Goal: Transaction & Acquisition: Purchase product/service

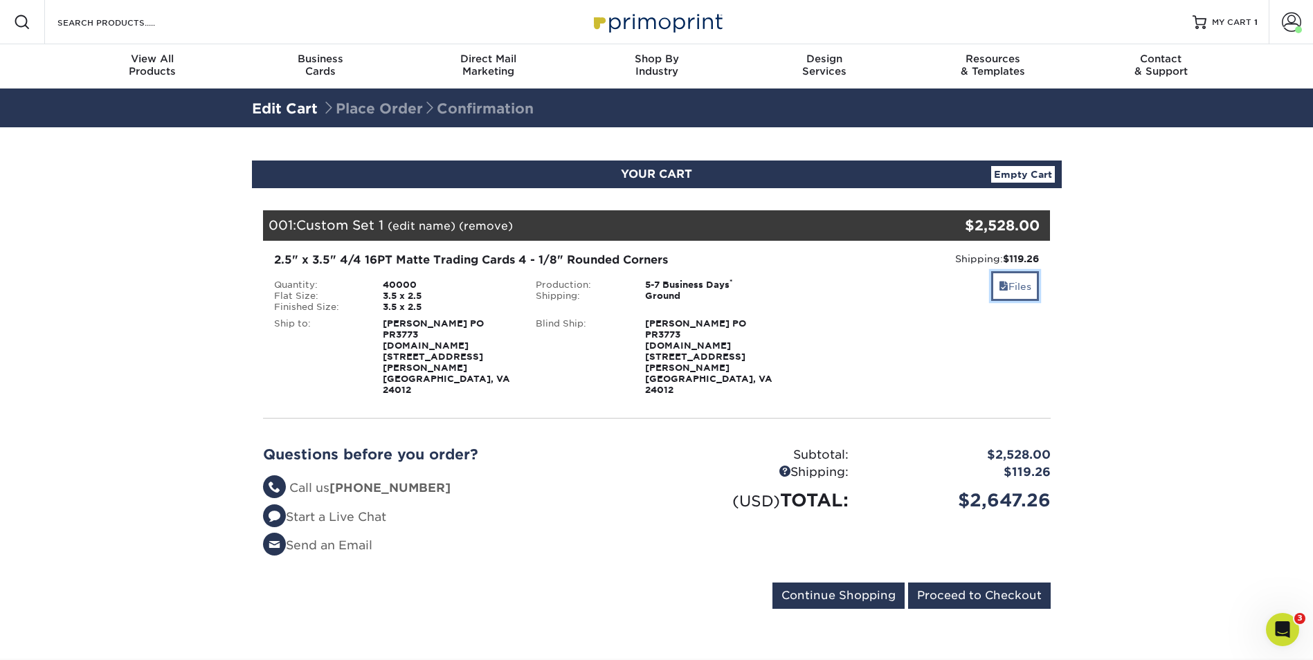
click at [1019, 283] on link "Files" at bounding box center [1015, 286] width 48 height 30
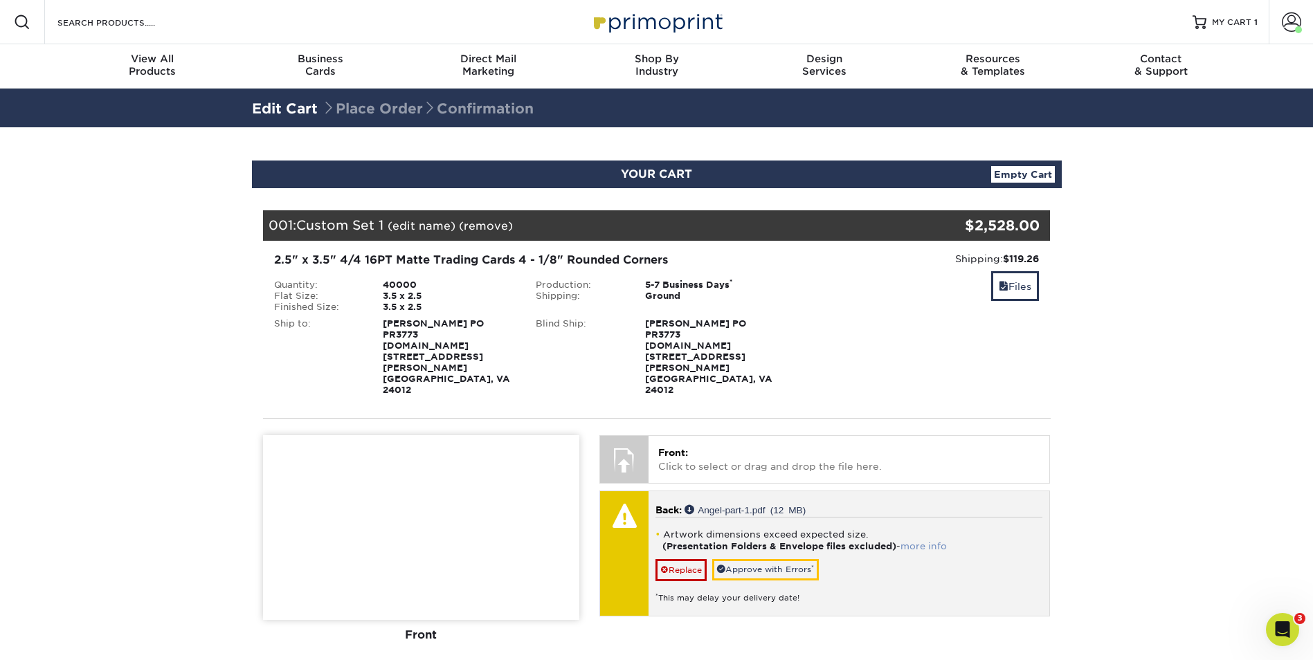
click at [940, 541] on link "more info" at bounding box center [924, 546] width 46 height 10
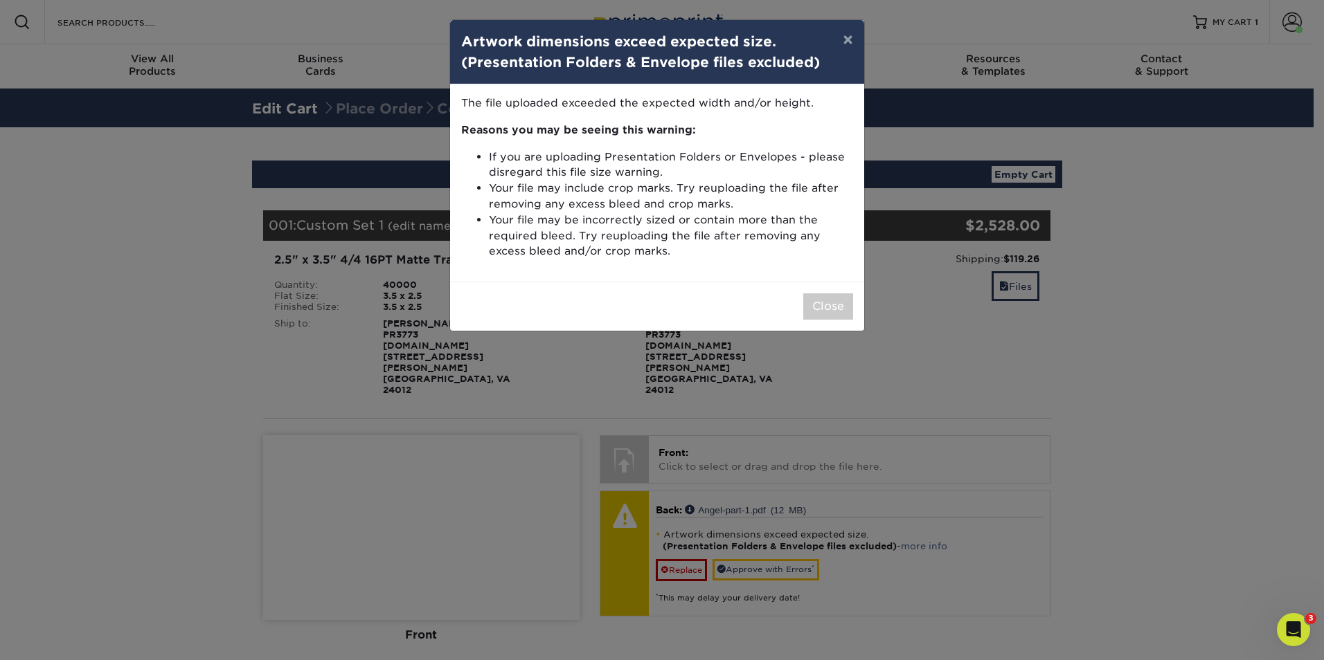
click at [990, 480] on div "× Artwork dimensions exceed expected size. (Presentation Folders & Envelope fil…" at bounding box center [662, 330] width 1324 height 660
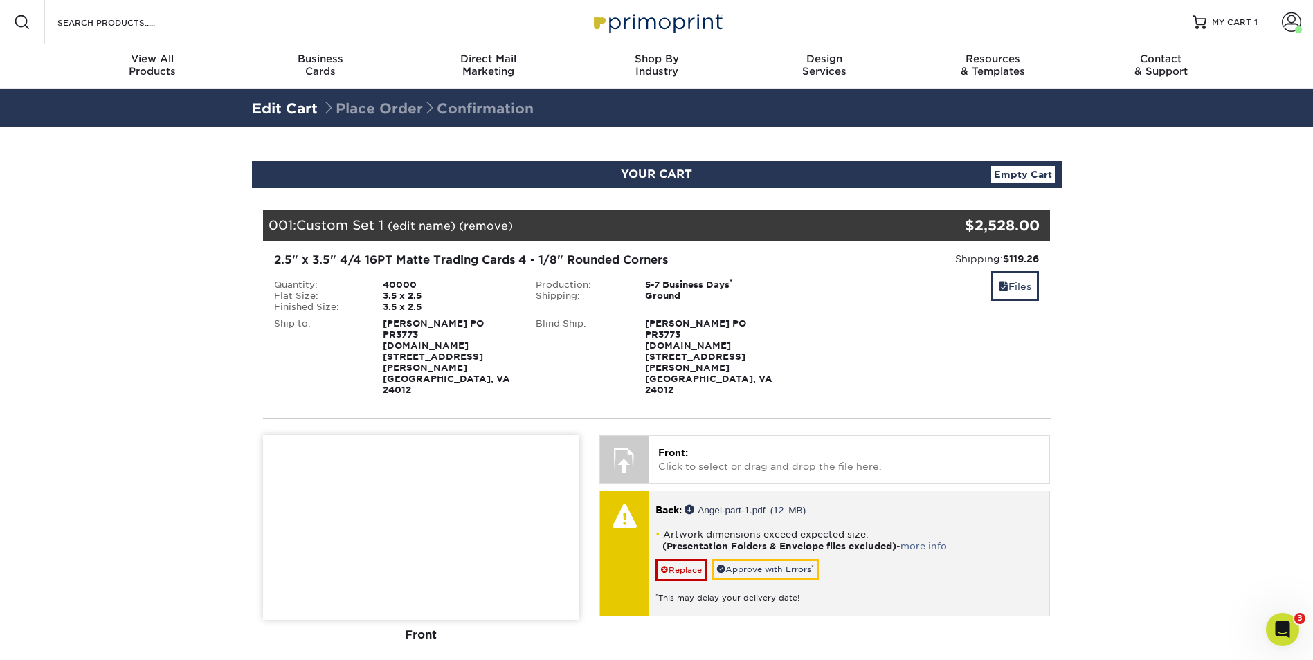
click at [955, 503] on p "Back: Angel-part-1.pdf (12 MB)" at bounding box center [849, 510] width 387 height 14
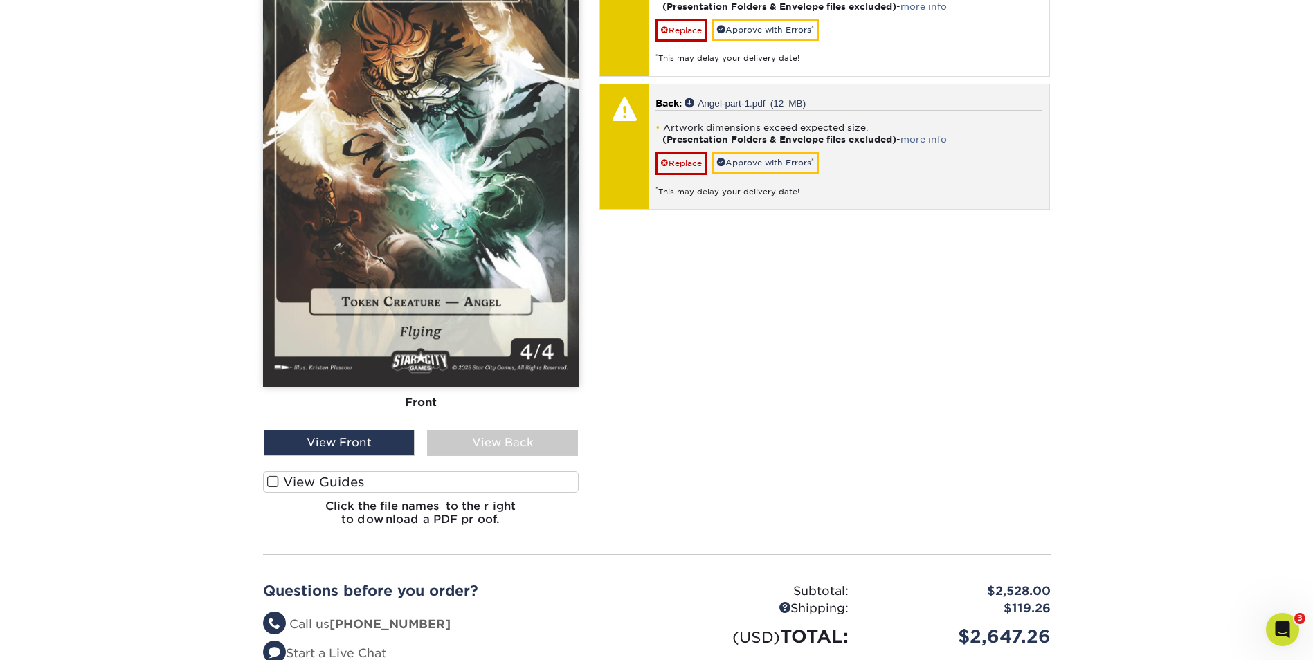
scroll to position [415, 0]
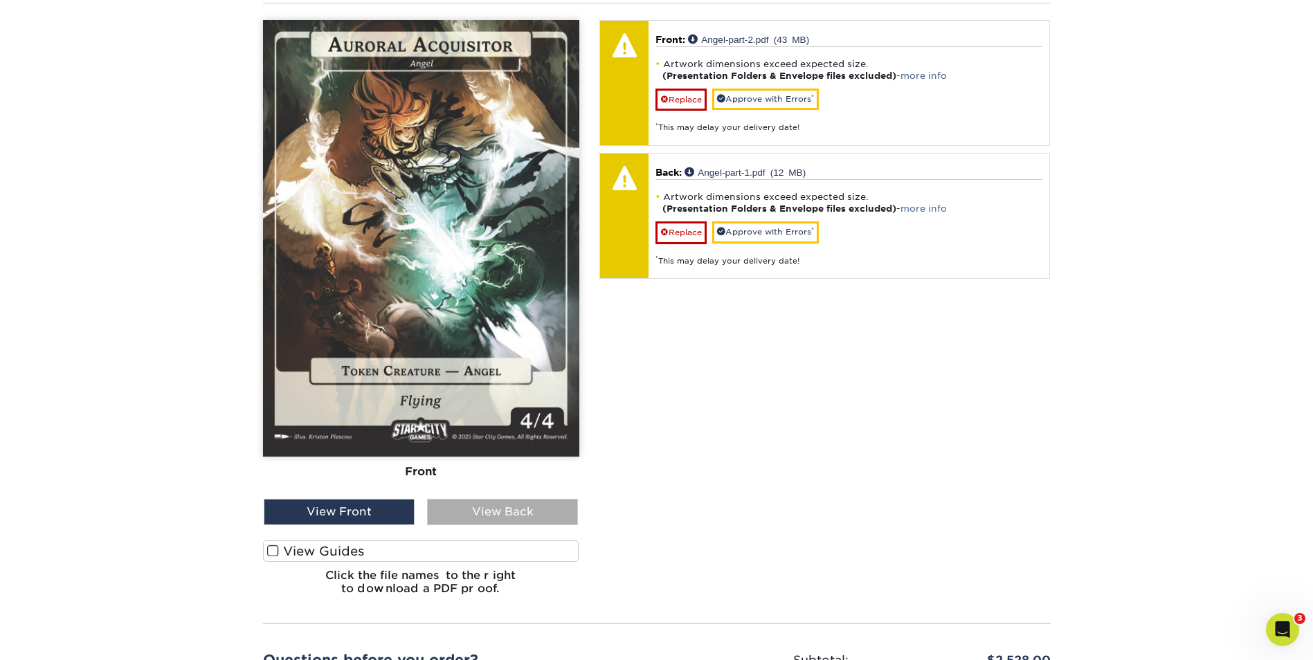
click at [485, 499] on div "View Back" at bounding box center [502, 512] width 151 height 26
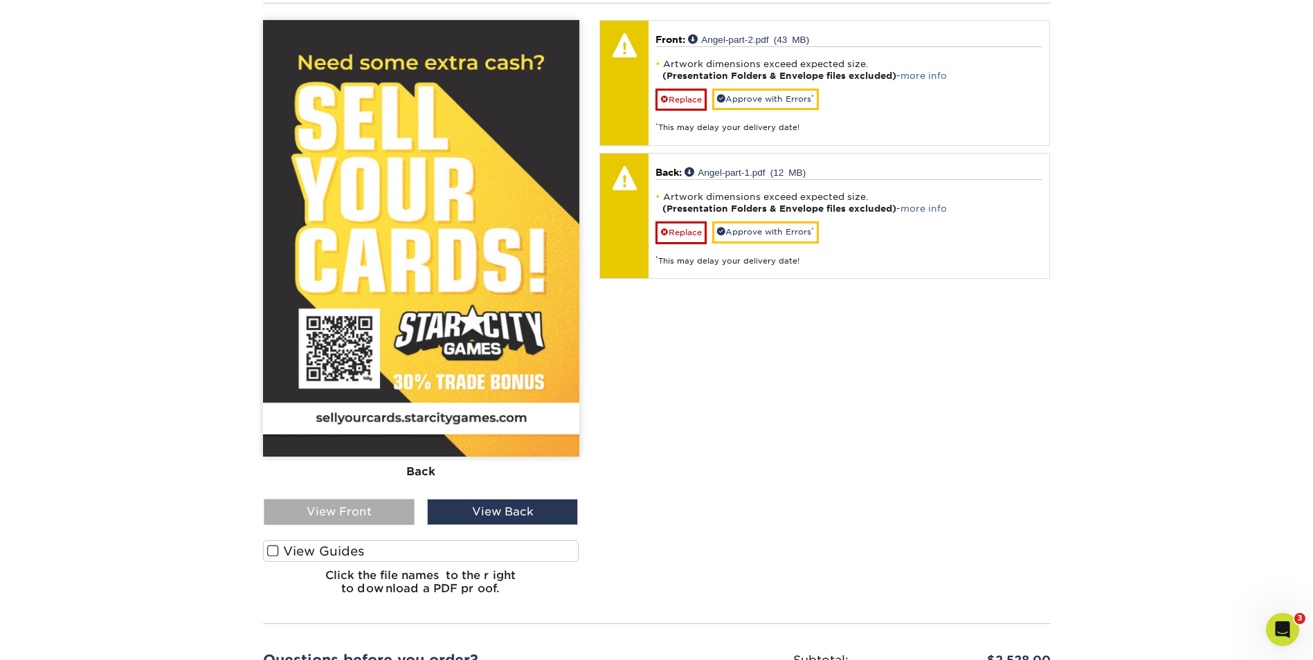
click at [349, 499] on div "View Front" at bounding box center [339, 512] width 151 height 26
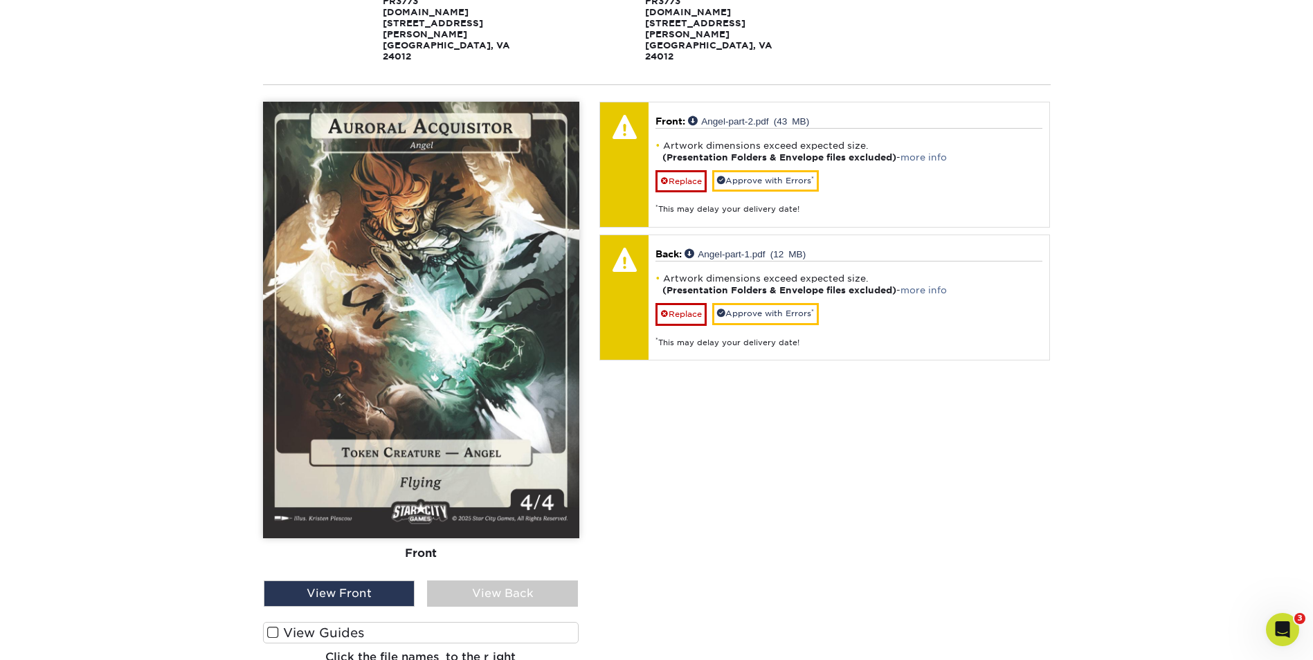
scroll to position [208, 0]
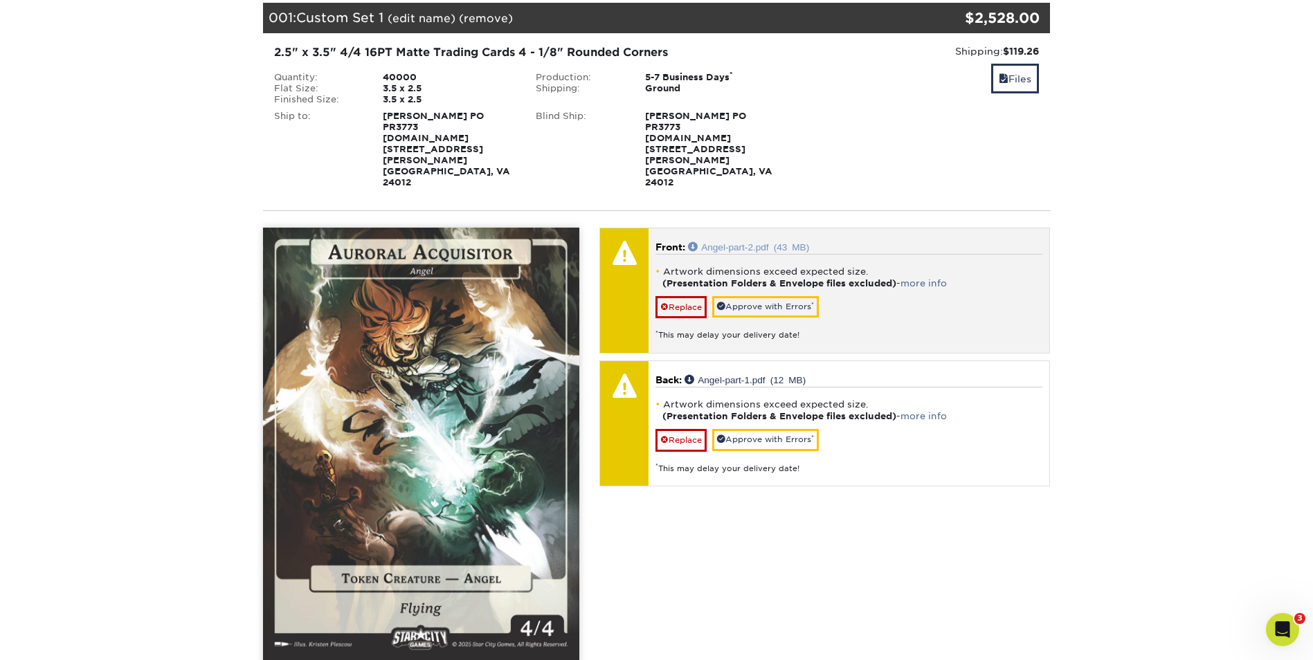
click at [737, 242] on link "Angel-part-2.pdf (43 MB)" at bounding box center [748, 247] width 121 height 10
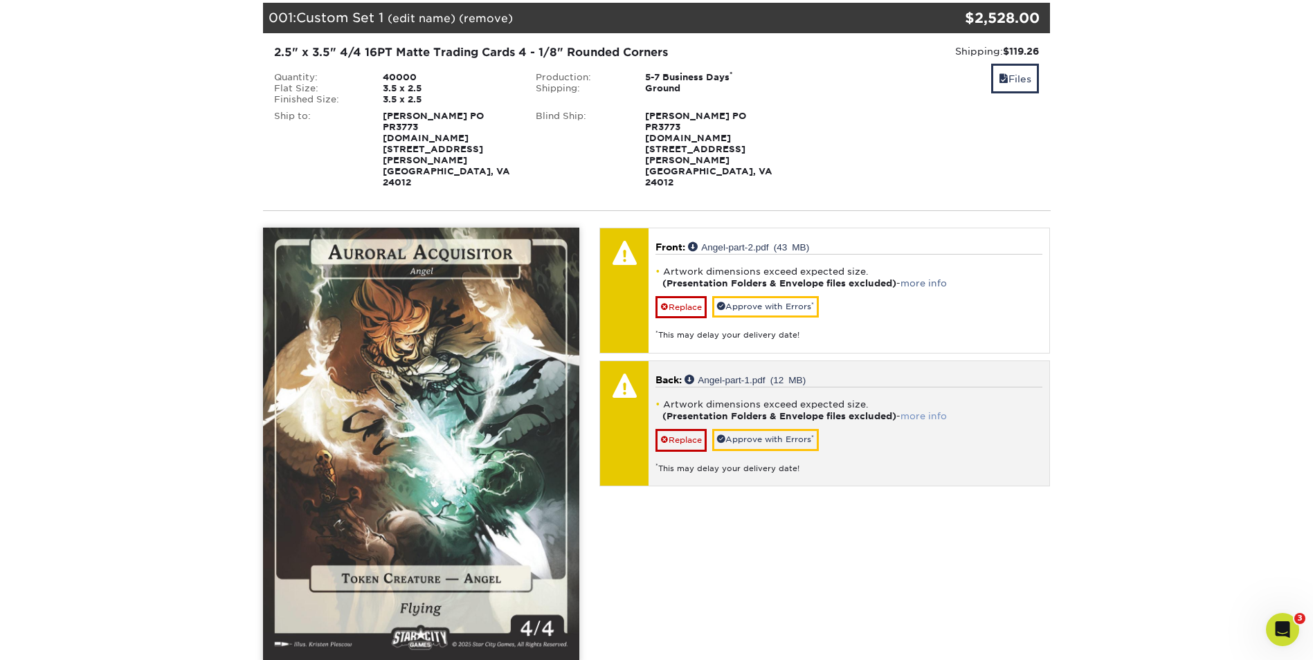
click at [932, 411] on link "more info" at bounding box center [924, 416] width 46 height 10
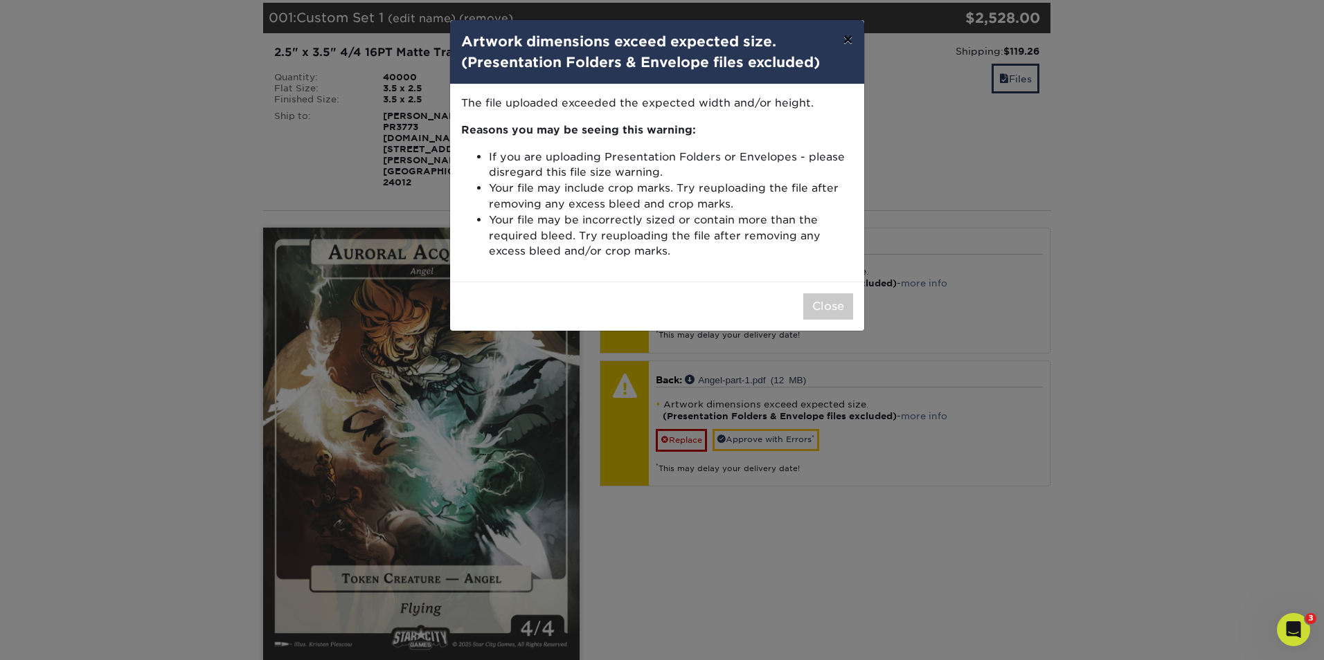
click at [854, 43] on button "×" at bounding box center [847, 39] width 32 height 39
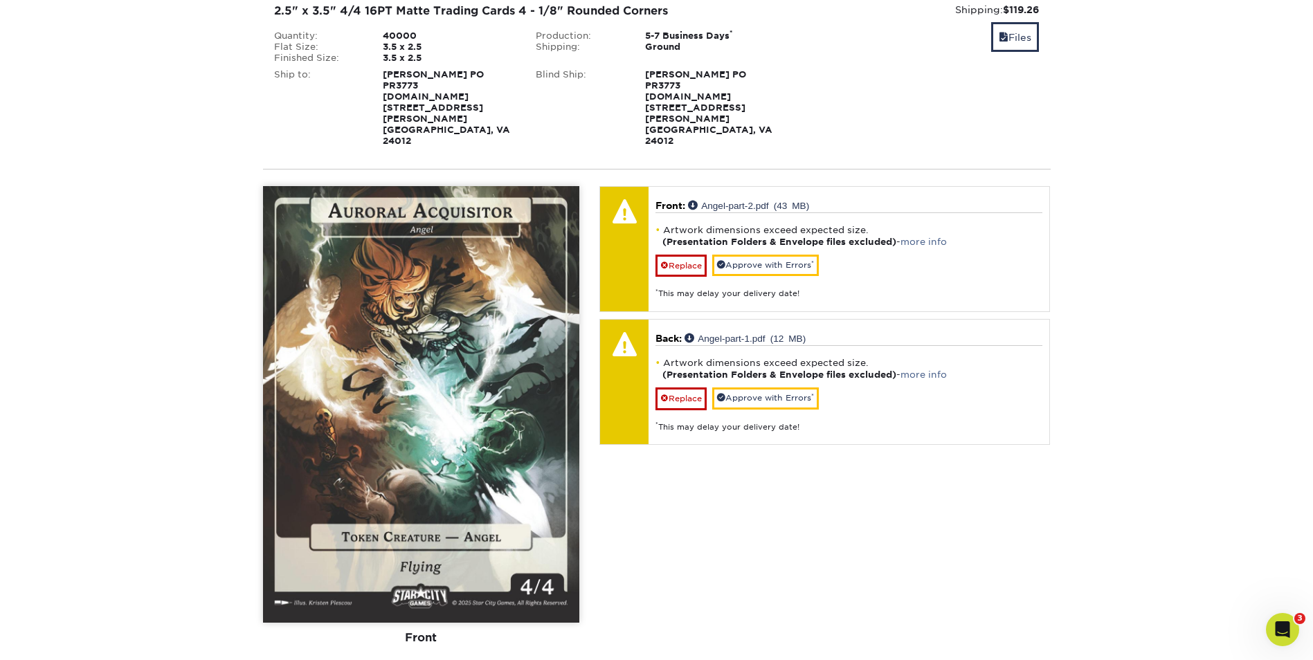
scroll to position [277, 0]
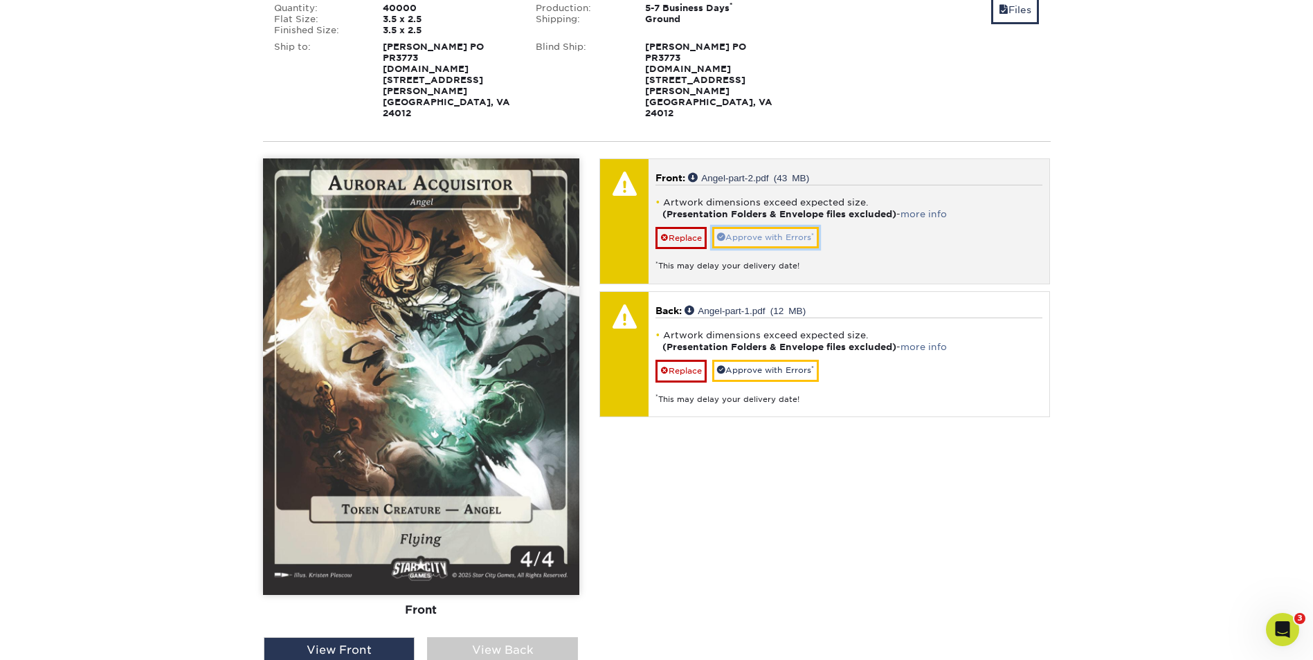
click at [770, 227] on link "Approve with Errors *" at bounding box center [765, 237] width 107 height 21
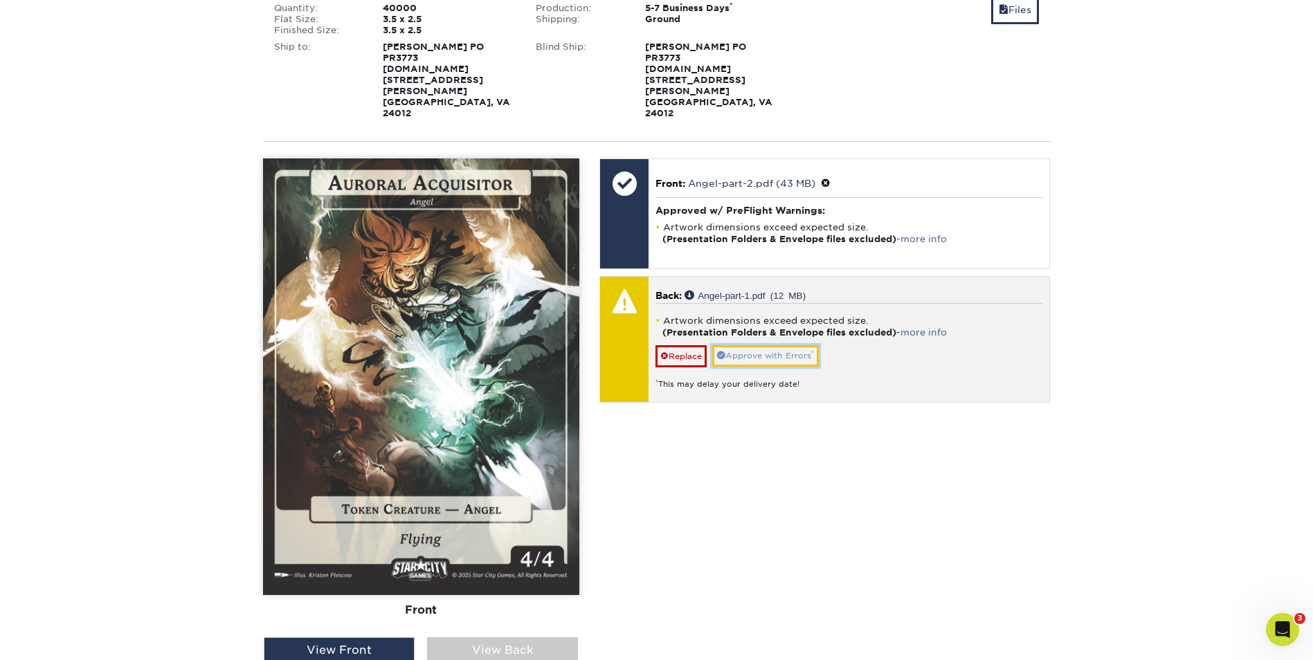
click at [788, 345] on link "Approve with Errors *" at bounding box center [765, 355] width 107 height 21
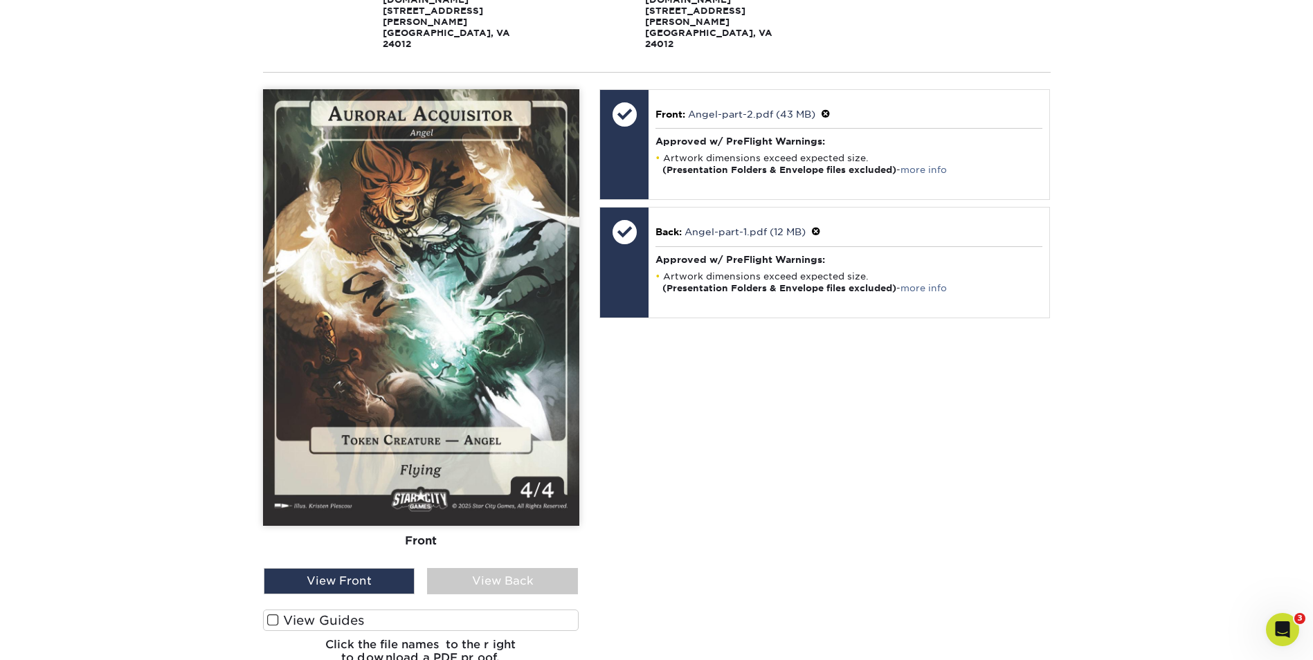
scroll to position [692, 0]
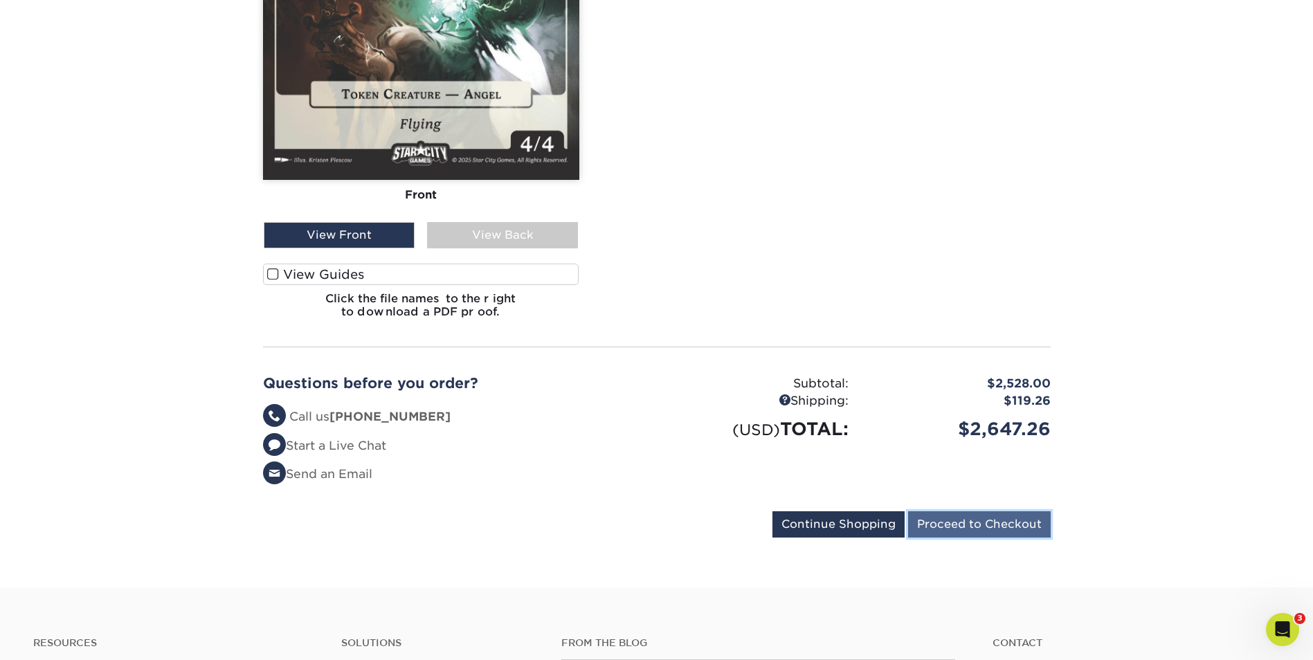
click at [978, 512] on input "Proceed to Checkout" at bounding box center [979, 525] width 143 height 26
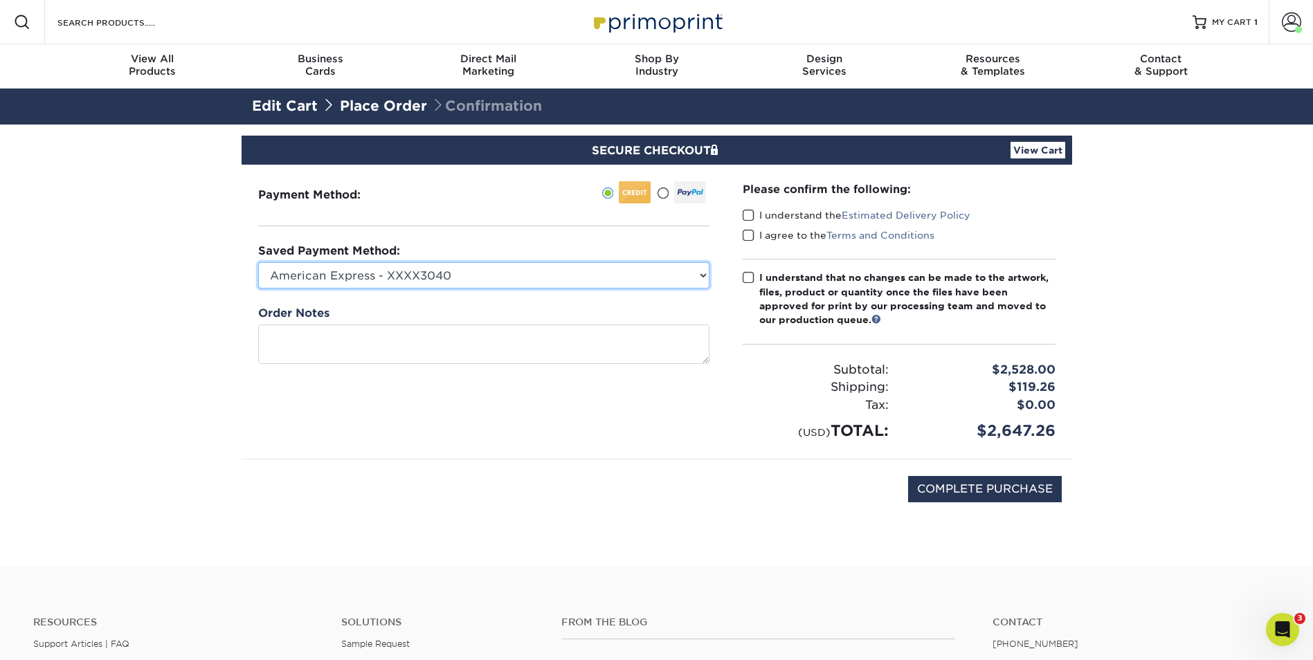
click at [698, 278] on select "American Express - XXXX3040 American Express - XXXX1051 Visa - XXXX6009 Visa - …" at bounding box center [483, 275] width 451 height 26
click at [258, 262] on select "American Express - XXXX3040 American Express - XXXX1051 Visa - XXXX6009 Visa - …" at bounding box center [483, 275] width 451 height 26
click at [705, 275] on select "American Express - XXXX3040 American Express - XXXX1051 Visa - XXXX6009 Visa - …" at bounding box center [483, 275] width 451 height 26
click at [258, 262] on select "American Express - XXXX3040 American Express - XXXX1051 Visa - XXXX6009 Visa - …" at bounding box center [483, 275] width 451 height 26
click at [703, 278] on select "American Express - XXXX3040 American Express - XXXX1051 Visa - XXXX6009 Visa - …" at bounding box center [483, 275] width 451 height 26
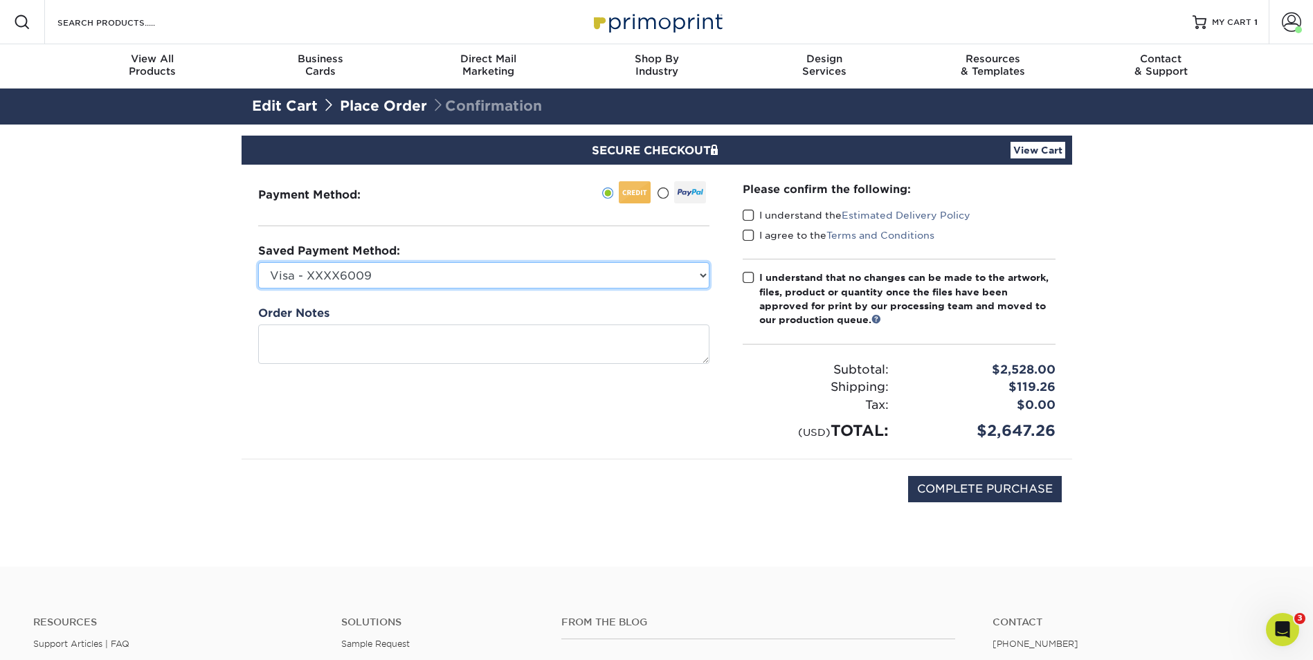
click at [258, 262] on select "American Express - XXXX3040 American Express - XXXX1051 Visa - XXXX6009 Visa - …" at bounding box center [483, 275] width 451 height 26
click at [706, 278] on select "American Express - XXXX3040 American Express - XXXX1051 Visa - XXXX6009 Visa - …" at bounding box center [483, 275] width 451 height 26
click at [258, 262] on select "American Express - XXXX3040 American Express - XXXX1051 Visa - XXXX6009 Visa - …" at bounding box center [483, 275] width 451 height 26
click at [710, 272] on div "Payment Method:" at bounding box center [484, 312] width 485 height 294
click at [701, 277] on select "American Express - XXXX3040 American Express - XXXX1051 Visa - XXXX6009 Visa - …" at bounding box center [483, 275] width 451 height 26
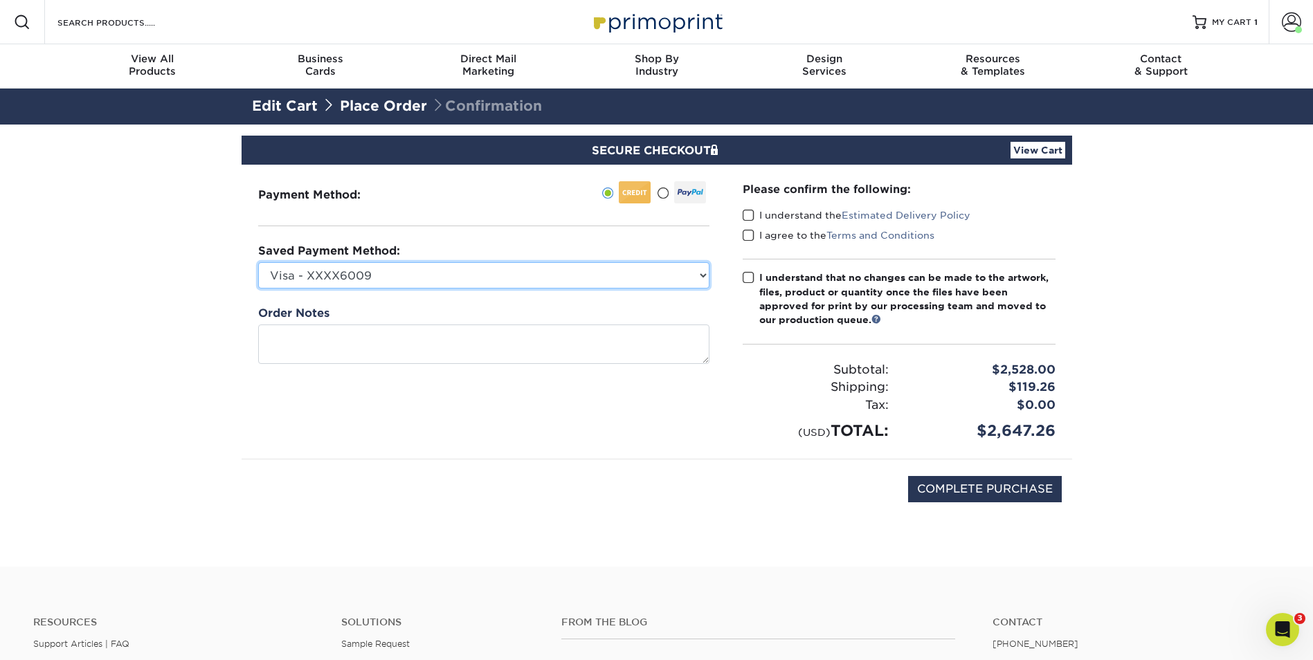
select select "74711"
click at [258, 262] on select "American Express - XXXX3040 American Express - XXXX1051 Visa - XXXX6009 Visa - …" at bounding box center [483, 275] width 451 height 26
click at [494, 447] on div "Payment Method:" at bounding box center [484, 312] width 485 height 294
click at [707, 273] on select "American Express - XXXX3040 American Express - XXXX1051 Visa - XXXX6009 Visa - …" at bounding box center [483, 275] width 451 height 26
select select
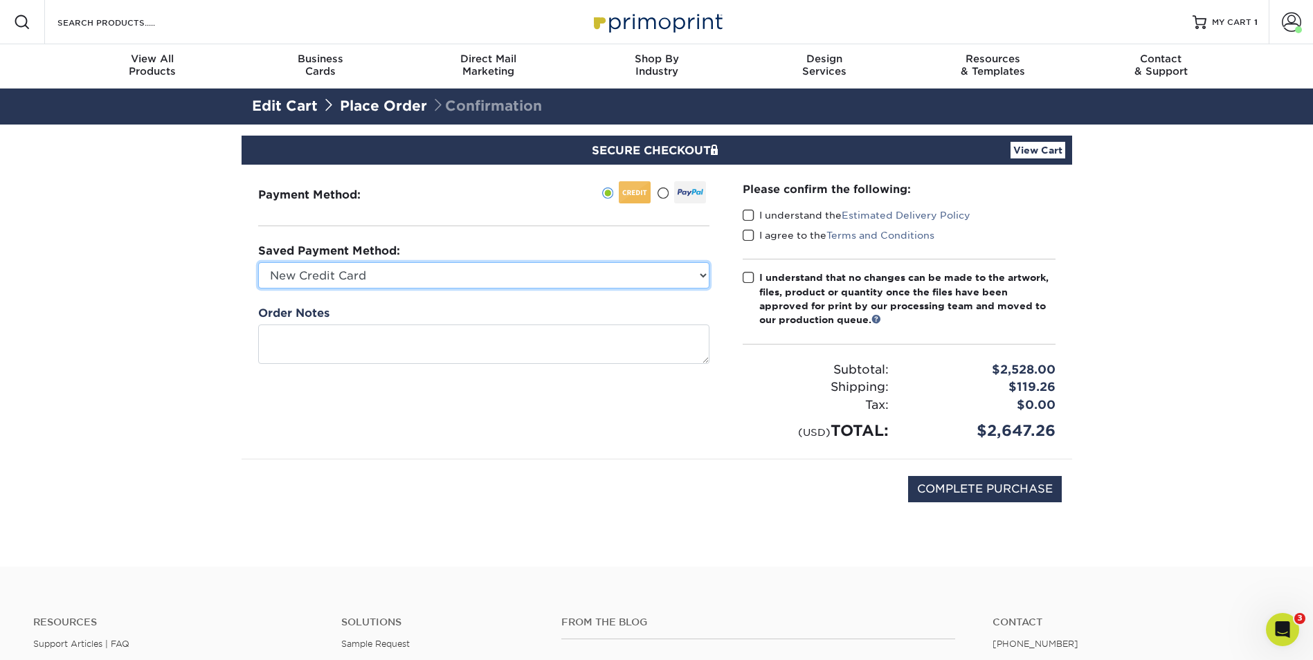
click at [258, 262] on select "American Express - XXXX3040 American Express - XXXX1051 Visa - XXXX6009 Visa - …" at bounding box center [483, 275] width 451 height 26
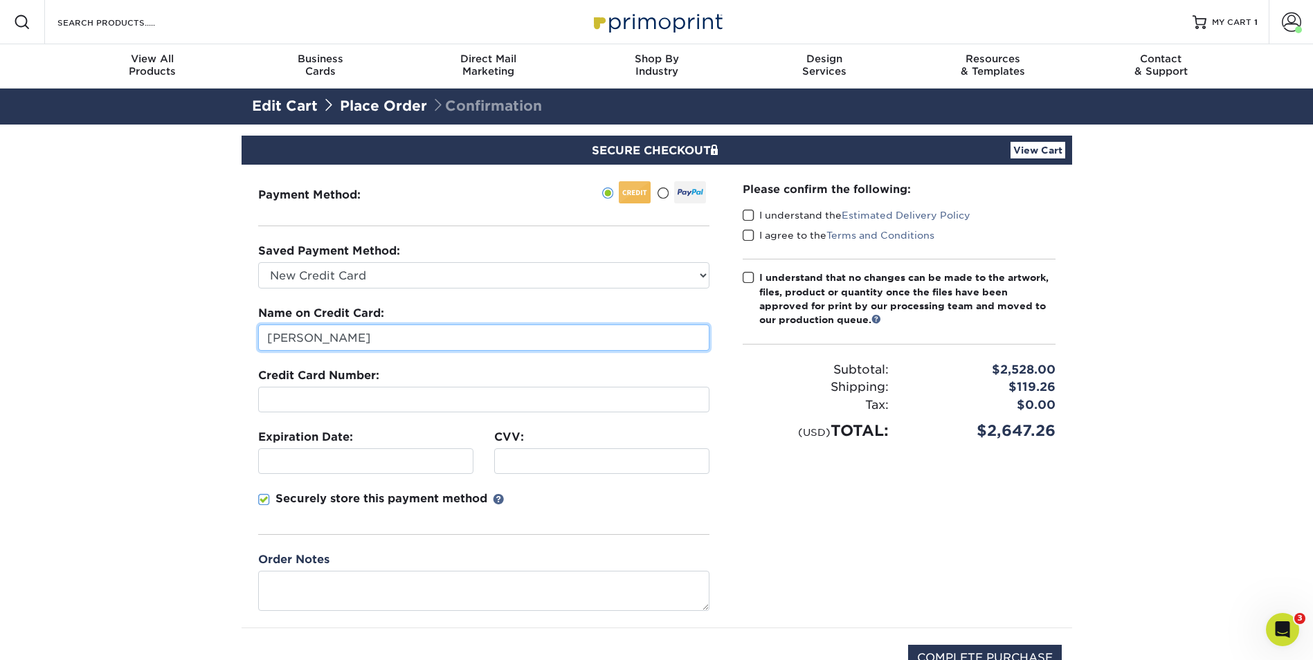
click at [416, 342] on input "Christopher McCurry" at bounding box center [483, 338] width 451 height 26
type input "Jason Brooks"
click at [626, 505] on div "Securely store this payment method" at bounding box center [483, 513] width 451 height 44
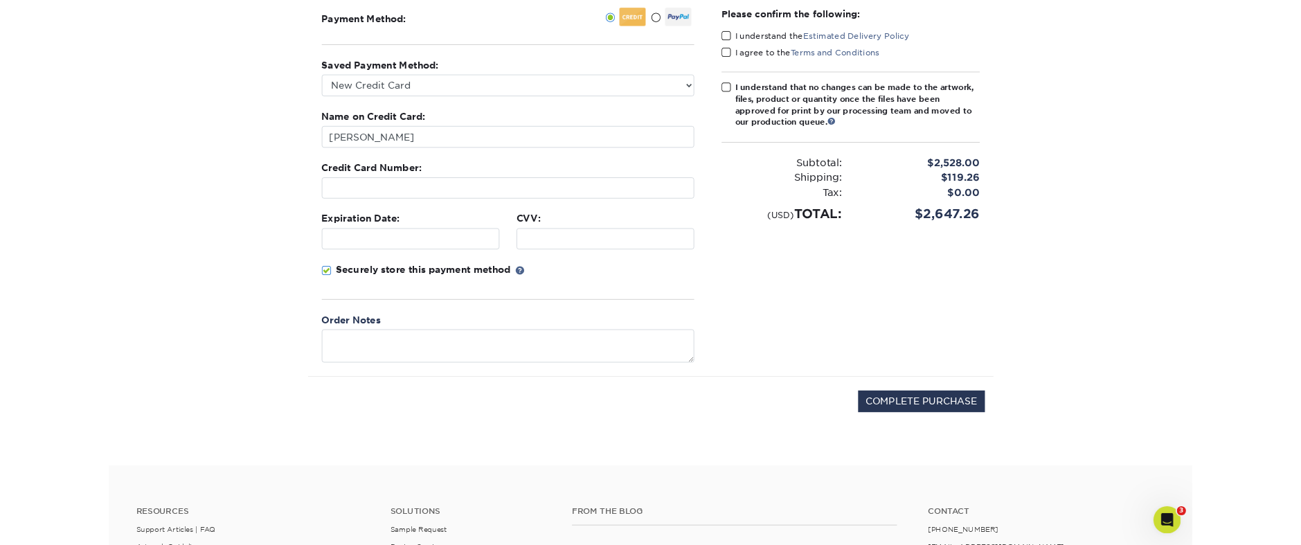
scroll to position [208, 0]
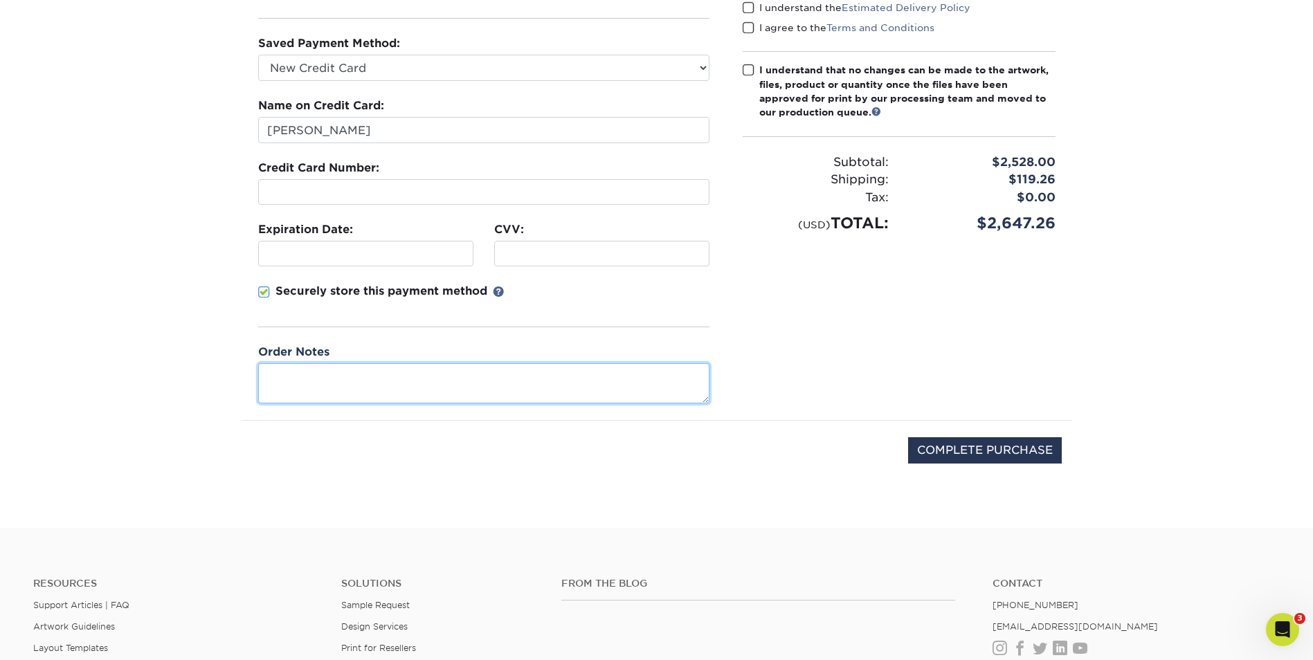
click at [292, 374] on textarea at bounding box center [483, 382] width 451 height 39
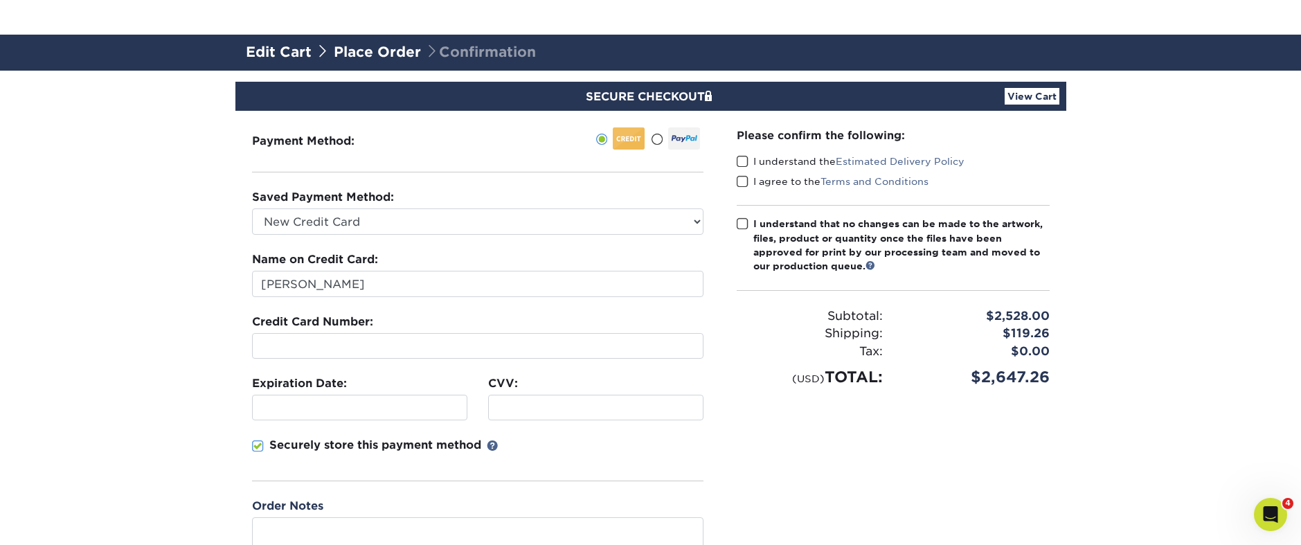
scroll to position [138, 0]
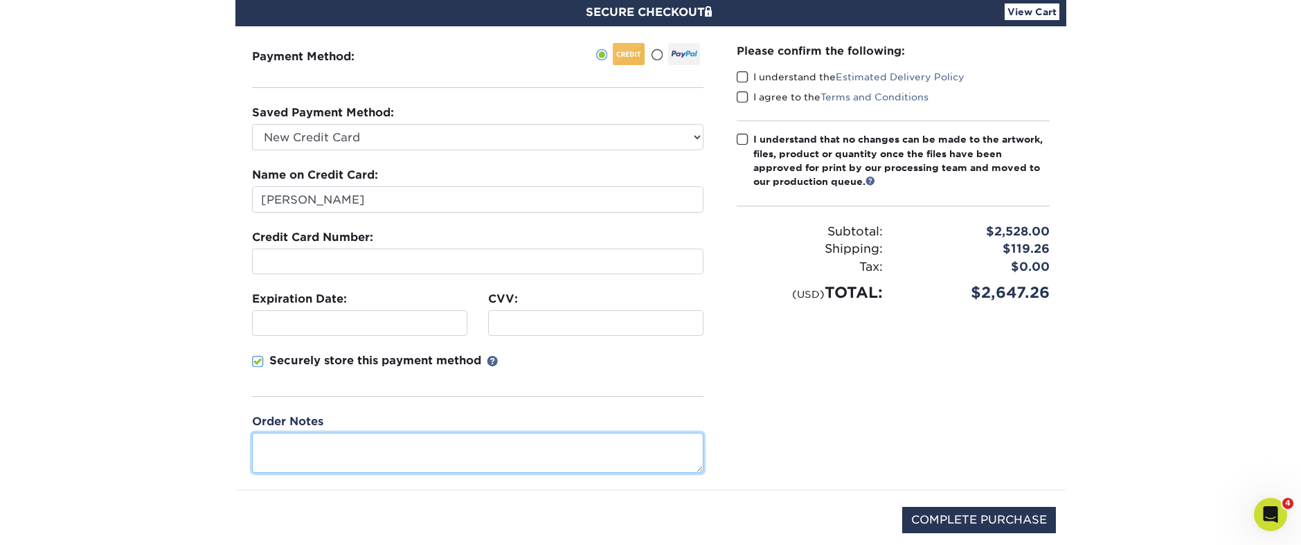
click at [296, 457] on textarea at bounding box center [477, 452] width 451 height 39
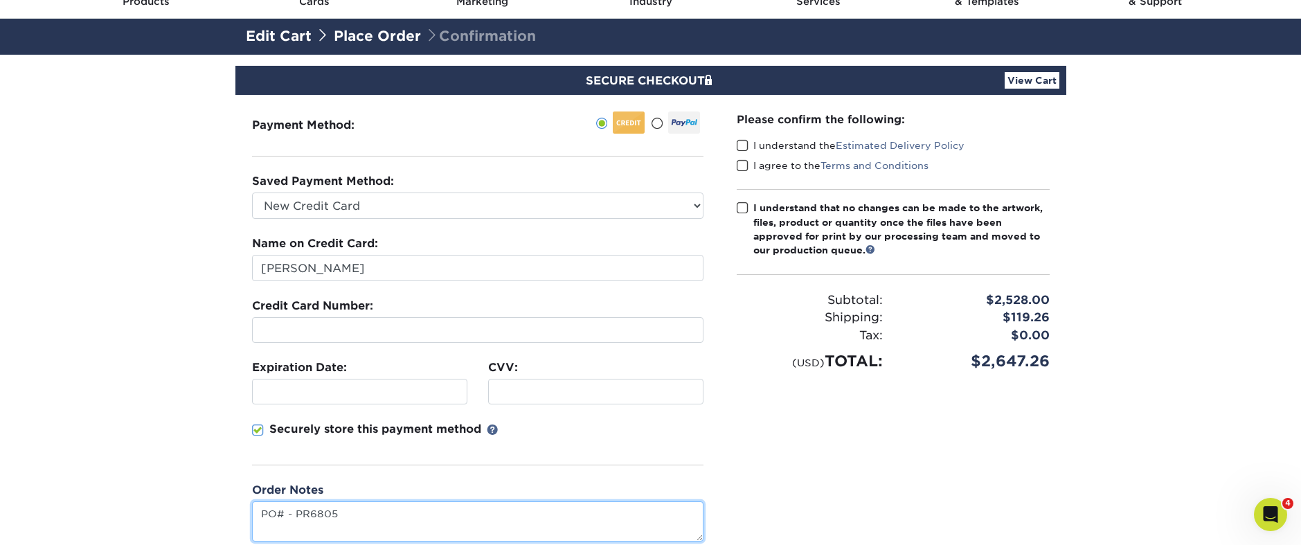
scroll to position [69, 0]
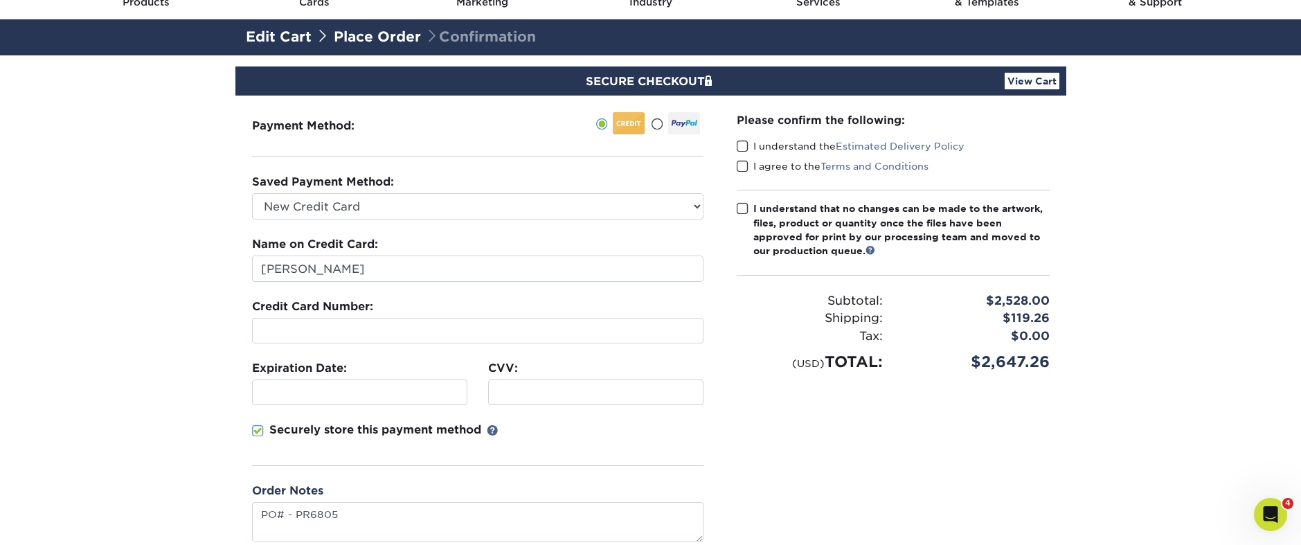
type textarea "PO PR6805"
click at [740, 145] on span at bounding box center [743, 146] width 12 height 13
click at [0, 0] on input "I understand the Estimated Delivery Policy" at bounding box center [0, 0] width 0 height 0
click at [741, 167] on span at bounding box center [743, 166] width 12 height 13
click at [0, 0] on input "I agree to the Terms and Conditions" at bounding box center [0, 0] width 0 height 0
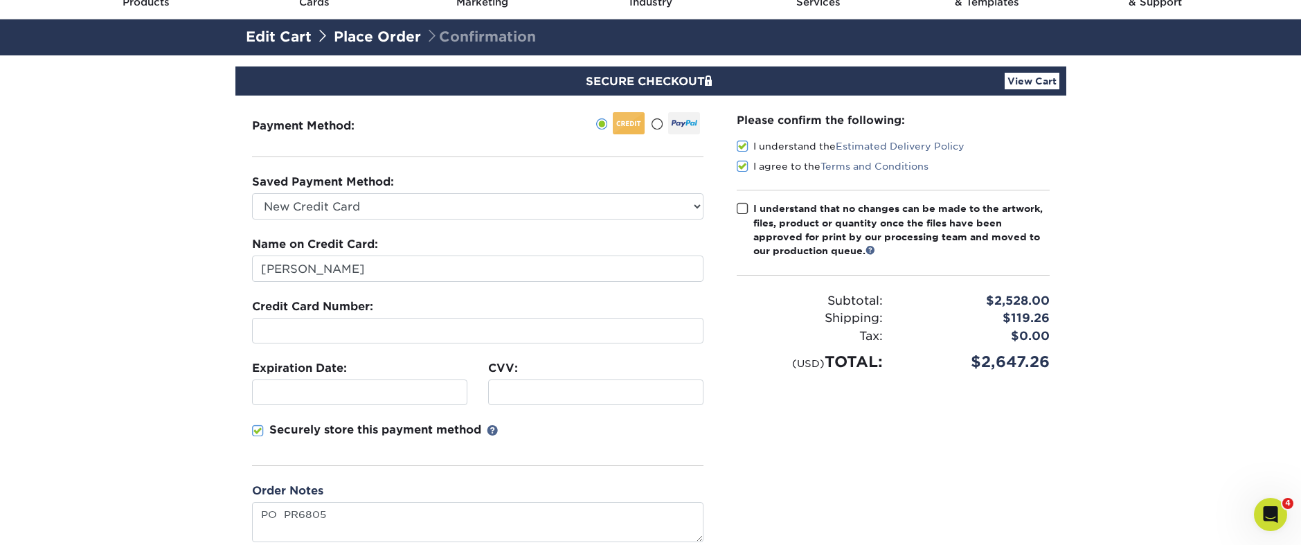
click at [743, 215] on span at bounding box center [743, 208] width 12 height 13
click at [0, 0] on input "I understand that no changes can be made to the artwork, files, product or quan…" at bounding box center [0, 0] width 0 height 0
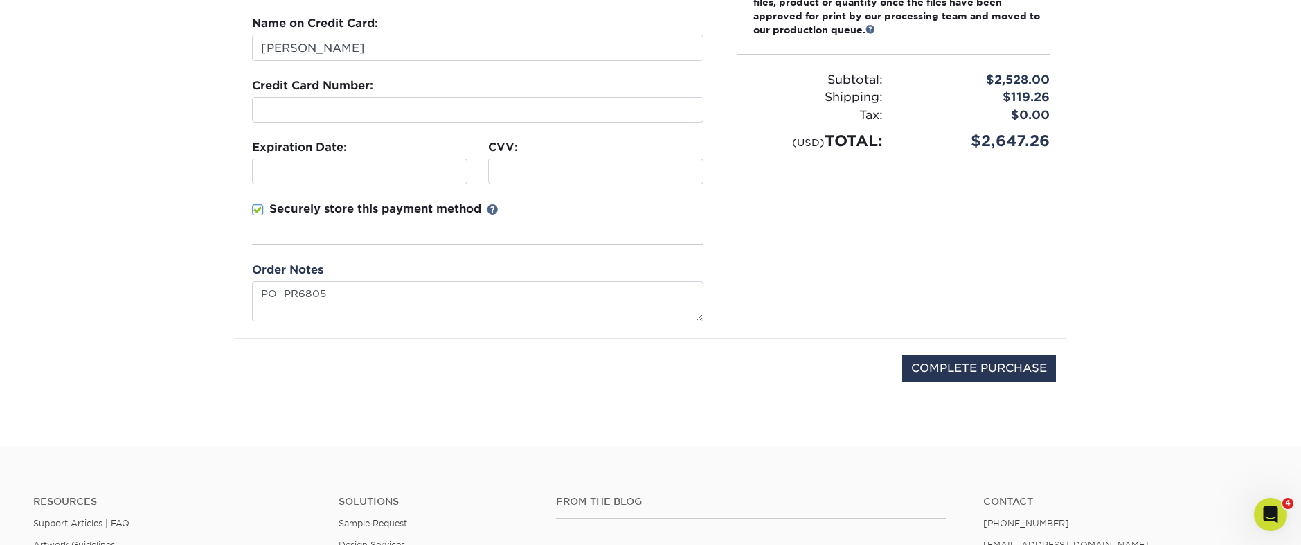
scroll to position [346, 0]
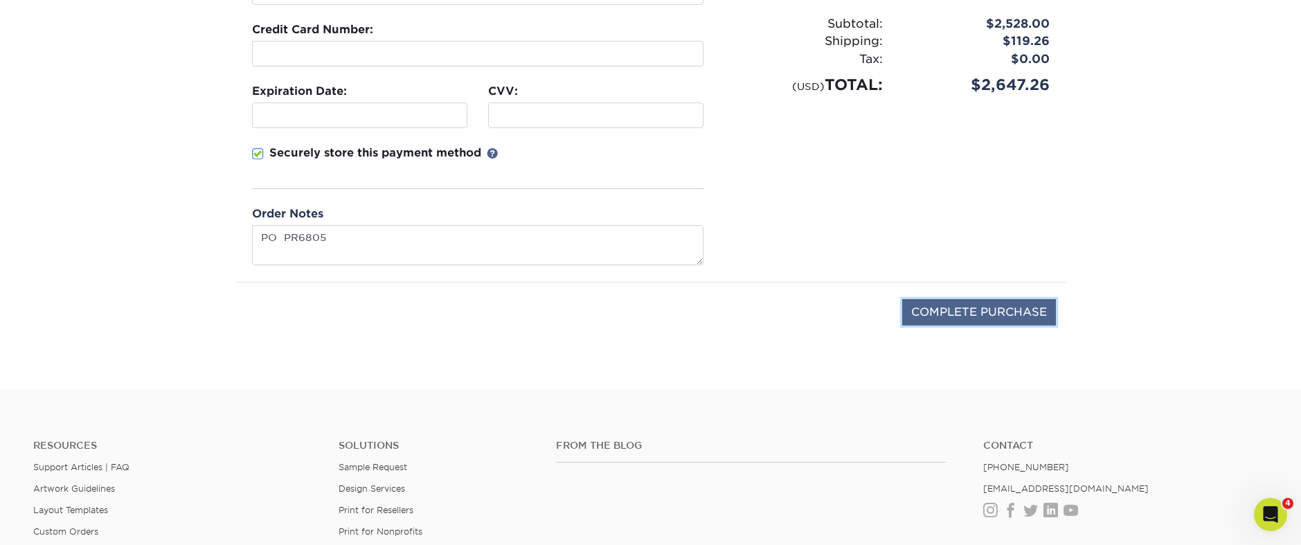
click at [996, 313] on input "COMPLETE PURCHASE" at bounding box center [979, 312] width 154 height 26
type input "PROCESSING, PLEASE WAIT..."
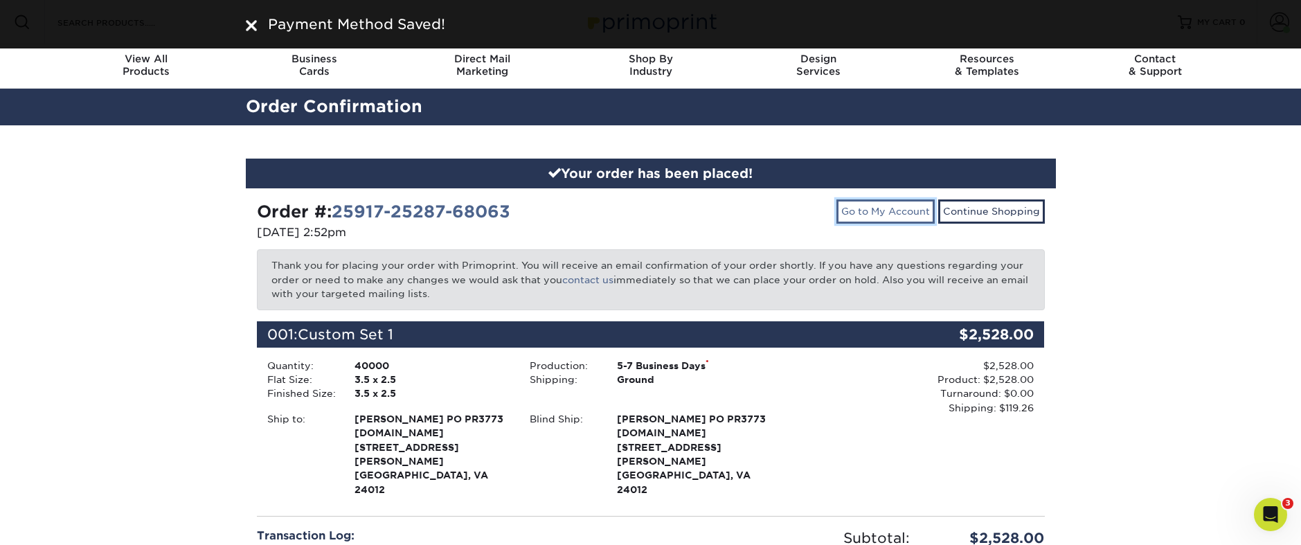
click at [877, 208] on link "Go to My Account" at bounding box center [885, 211] width 98 height 24
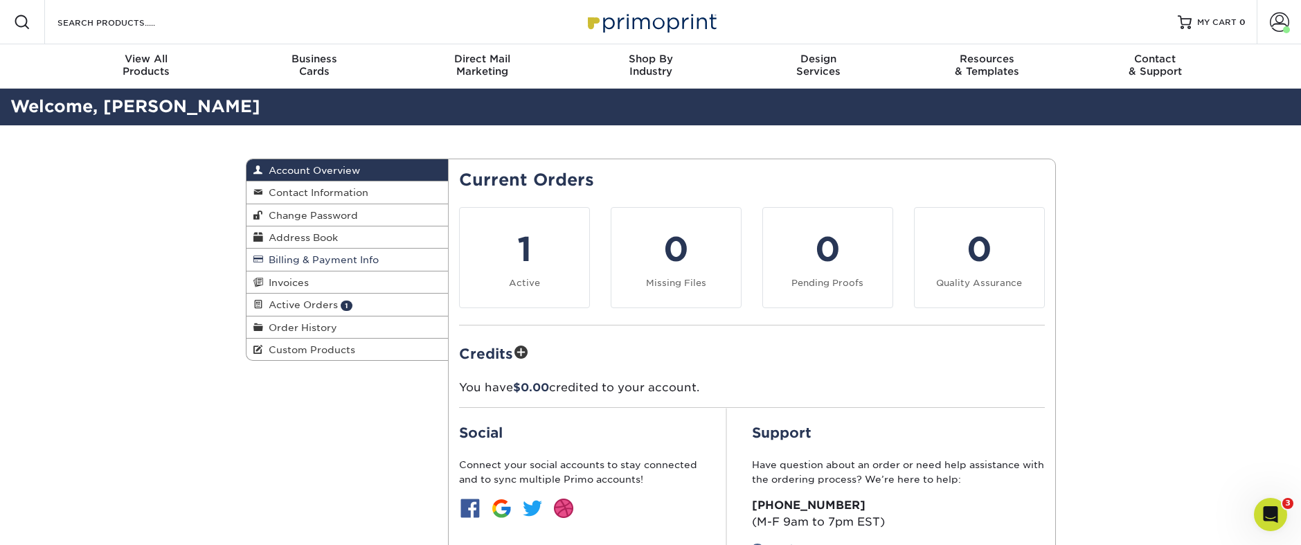
click at [339, 262] on span "Billing & Payment Info" at bounding box center [321, 259] width 116 height 11
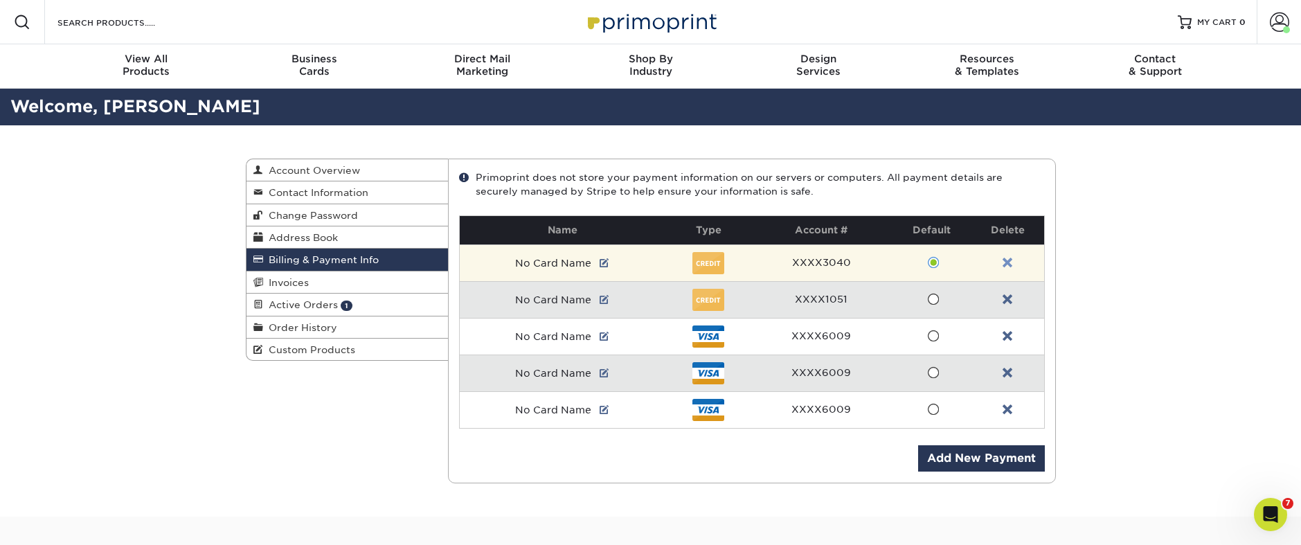
click at [1004, 260] on link at bounding box center [1007, 263] width 10 height 11
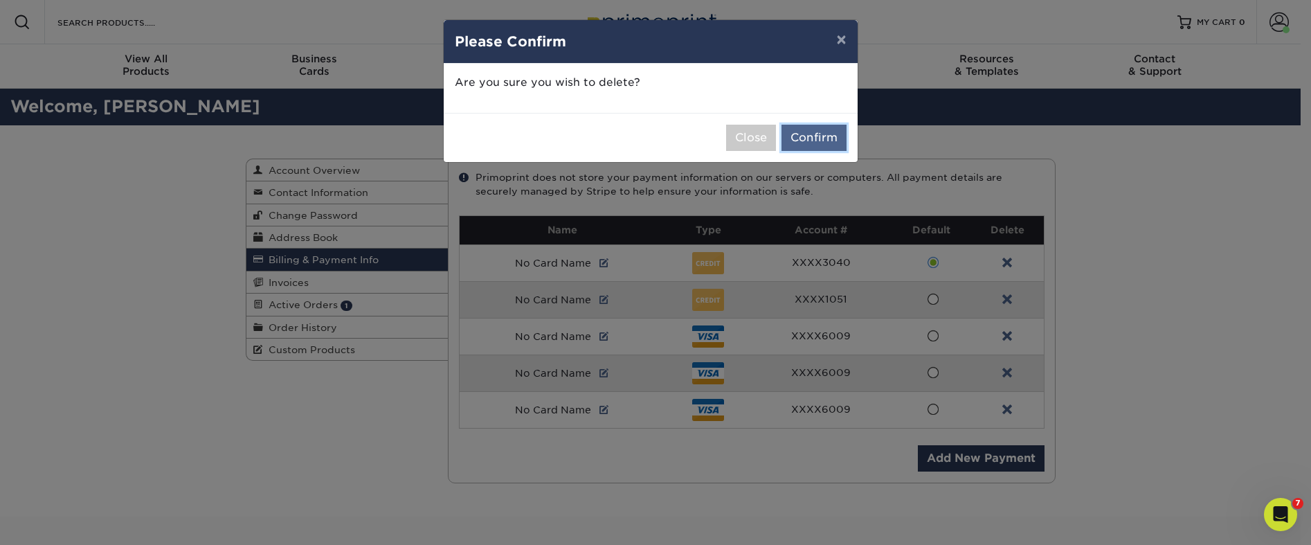
click at [820, 140] on button "Confirm" at bounding box center [814, 138] width 65 height 26
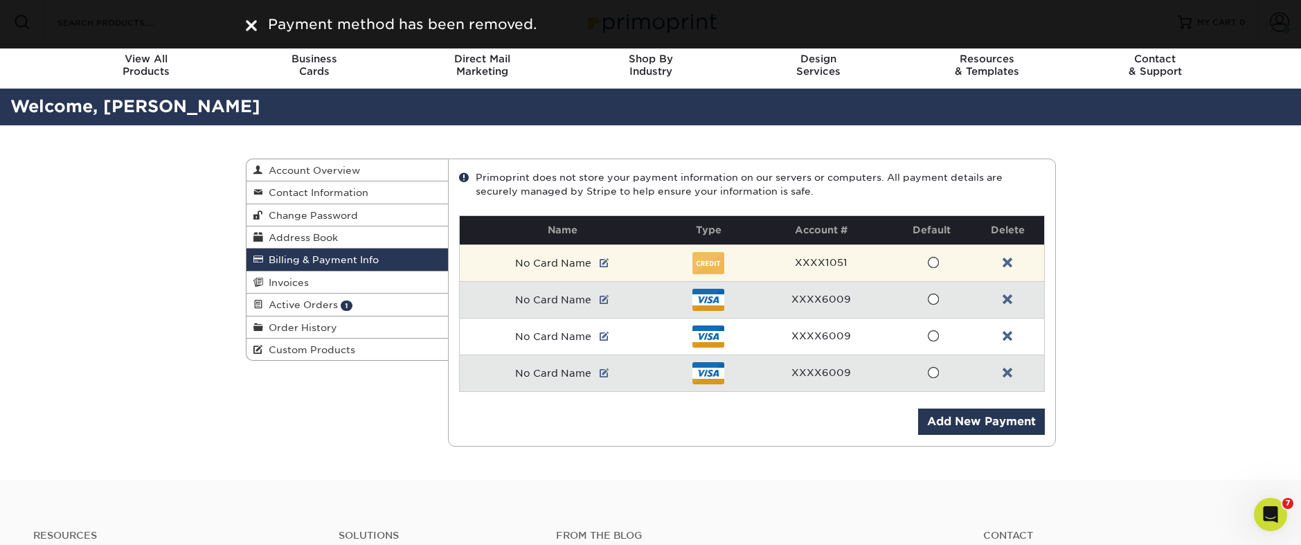
click at [1011, 256] on td at bounding box center [1007, 262] width 73 height 37
click at [1007, 255] on td at bounding box center [1007, 262] width 73 height 37
click at [1007, 261] on link at bounding box center [1007, 263] width 10 height 11
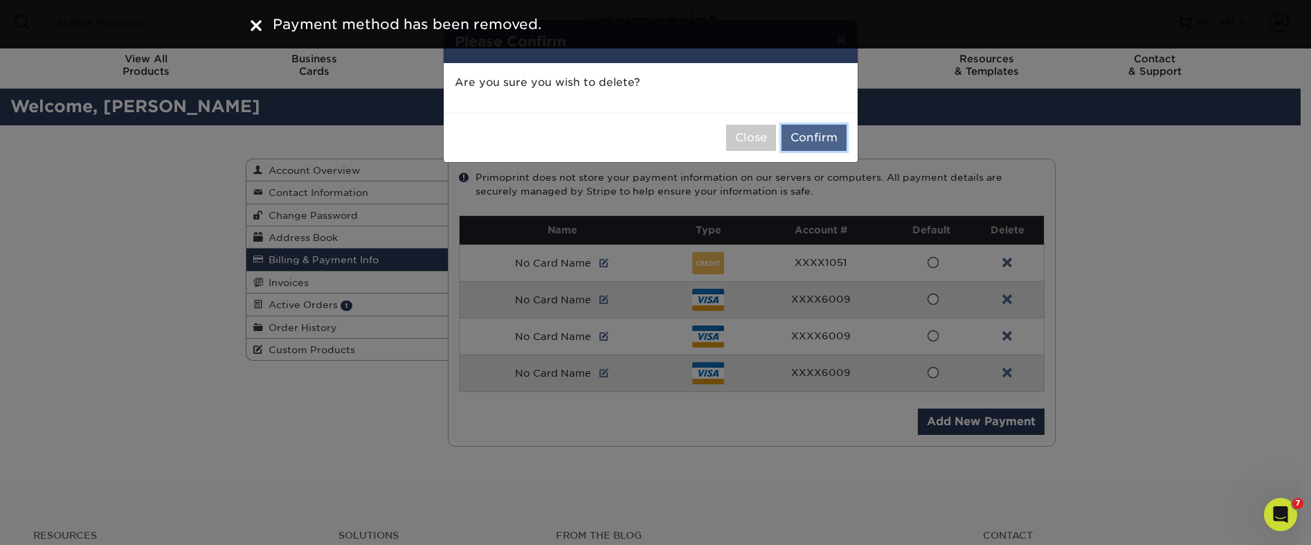
click at [824, 139] on button "Confirm" at bounding box center [814, 138] width 65 height 26
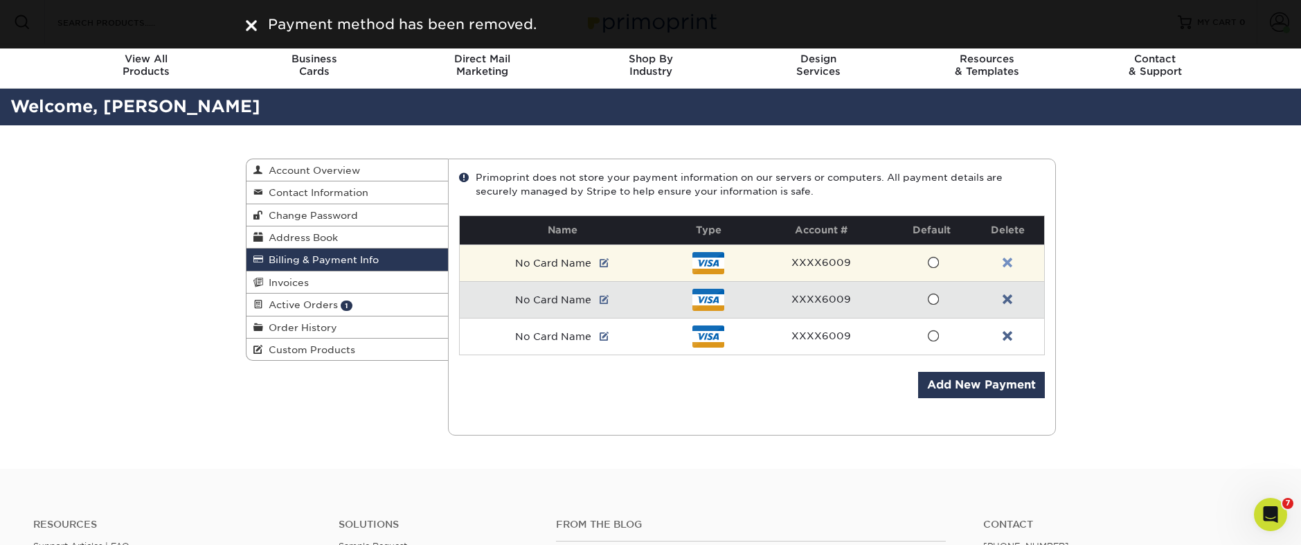
click at [1007, 260] on link at bounding box center [1007, 263] width 10 height 11
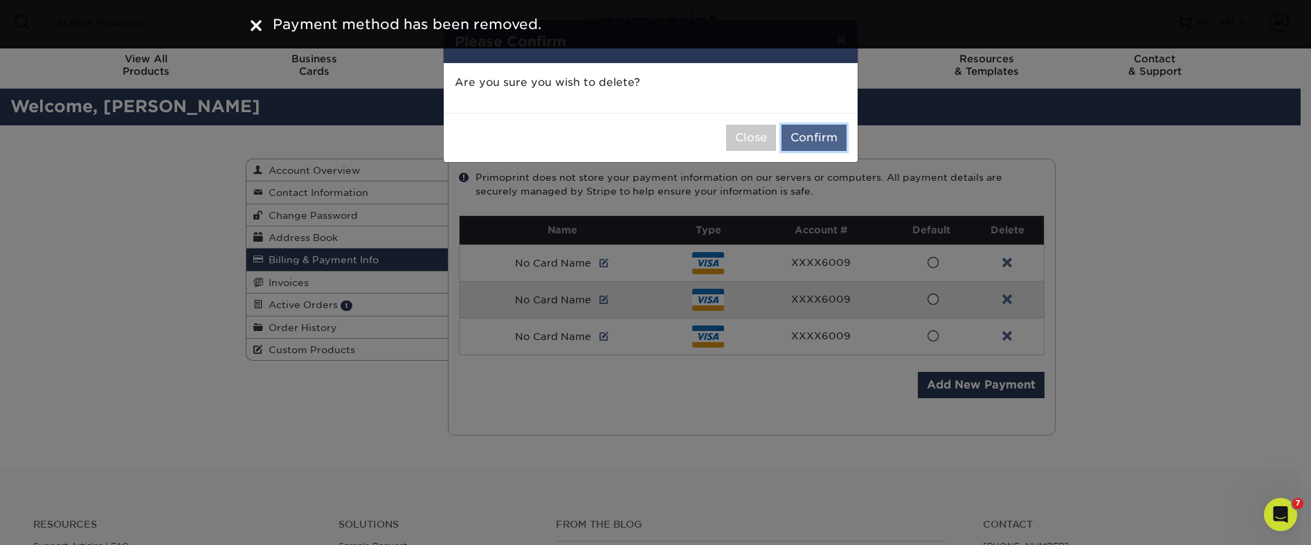
click at [832, 143] on button "Confirm" at bounding box center [814, 138] width 65 height 26
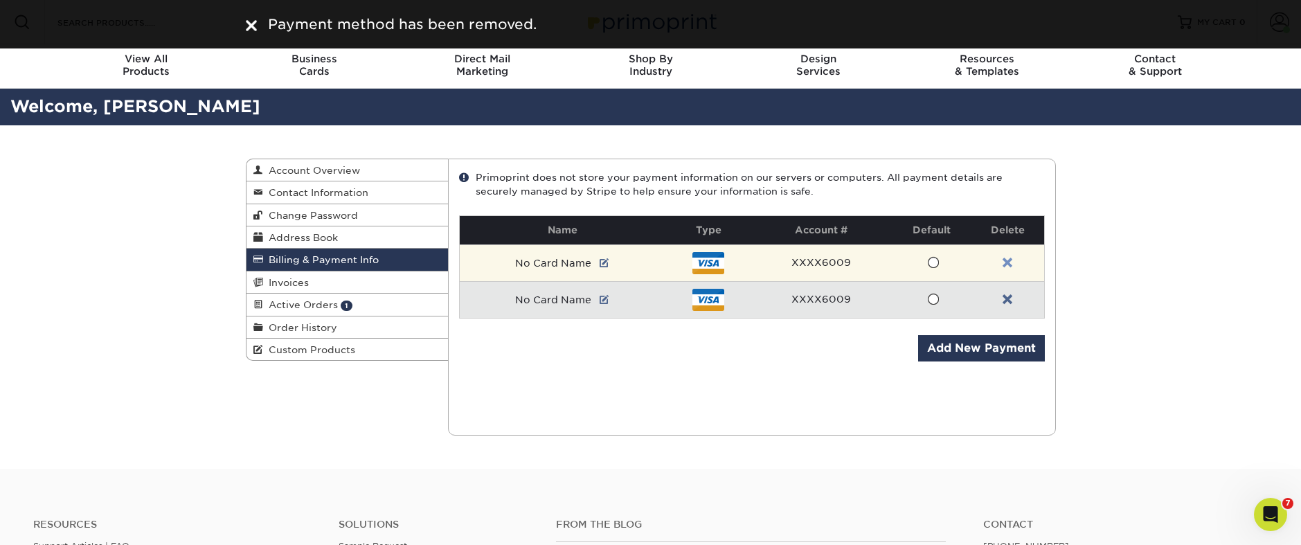
click at [1005, 262] on link at bounding box center [1007, 263] width 10 height 11
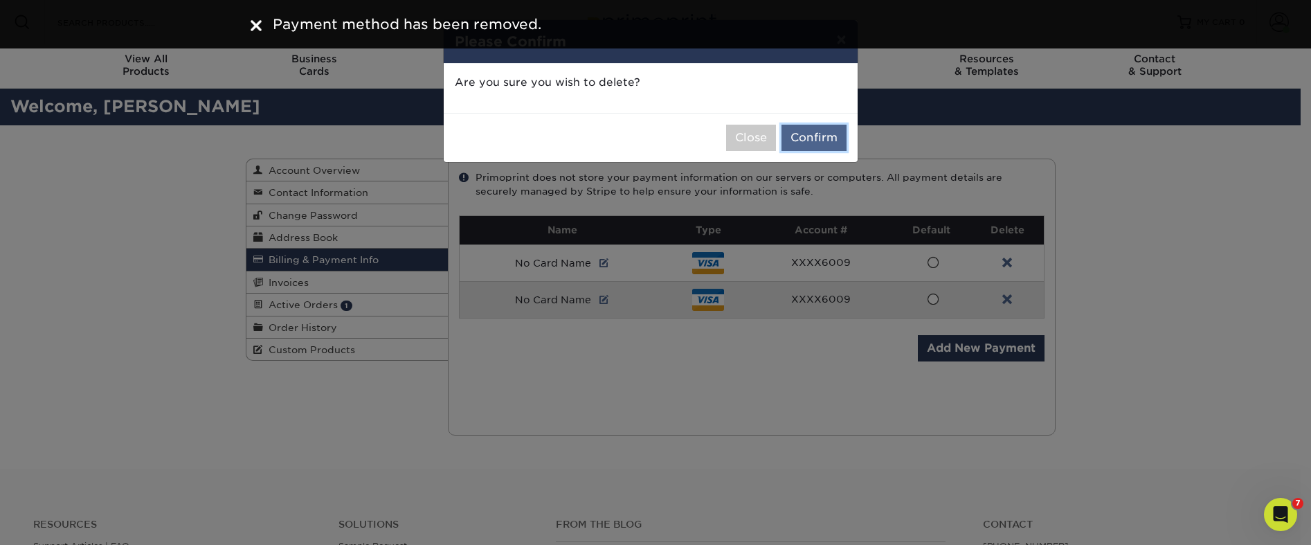
click at [816, 138] on button "Confirm" at bounding box center [814, 138] width 65 height 26
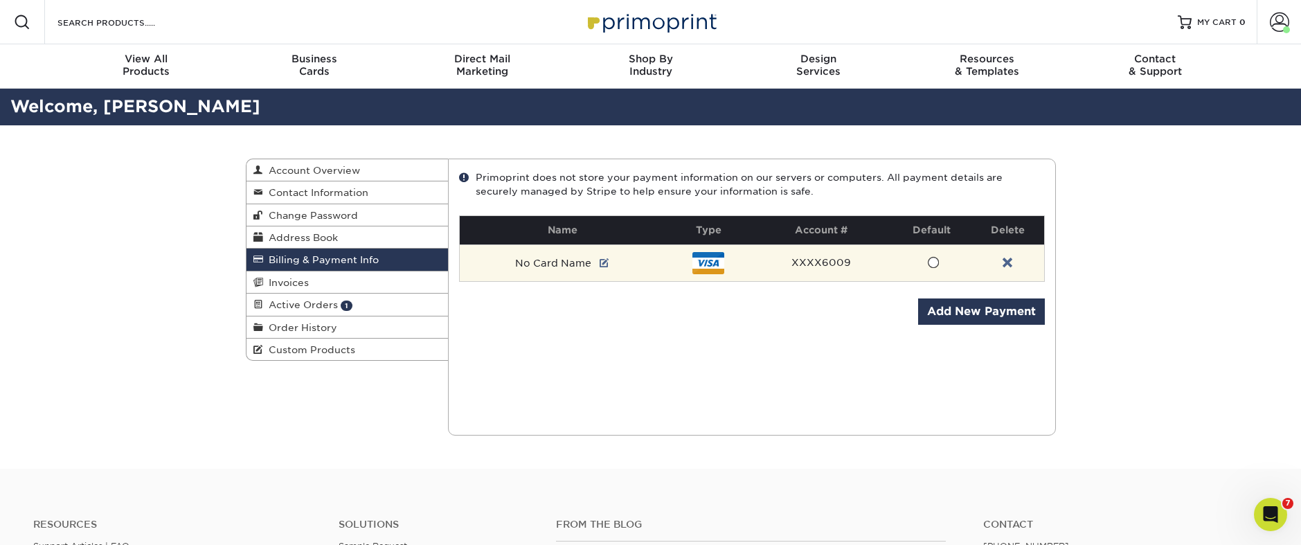
click at [930, 264] on span at bounding box center [933, 262] width 12 height 13
click at [0, 0] on input "radio" at bounding box center [0, 0] width 0 height 0
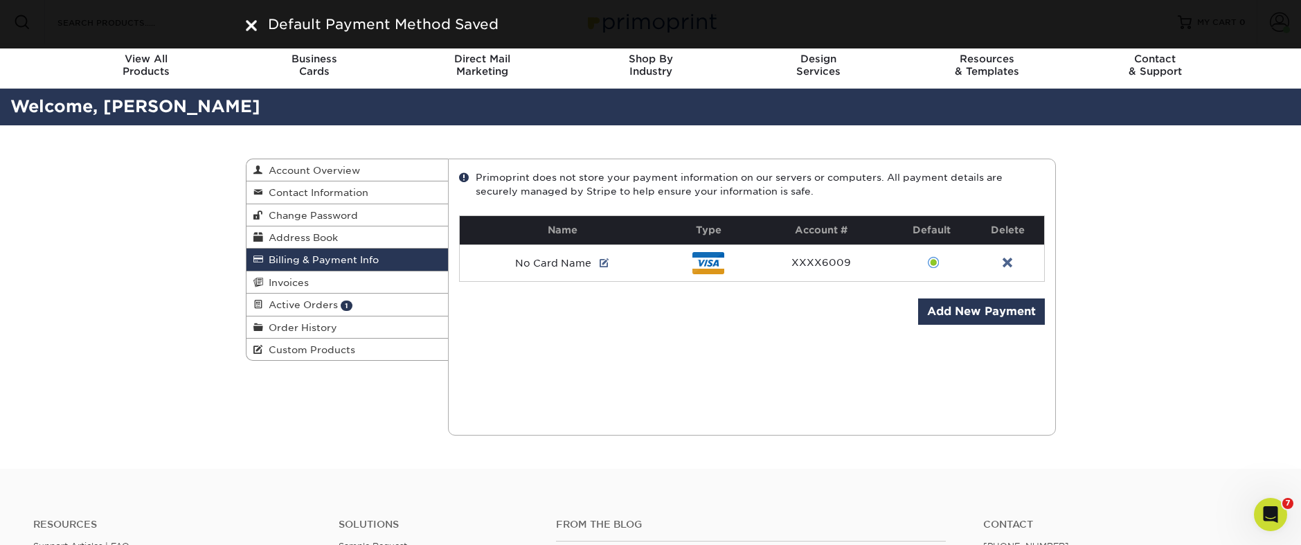
click at [342, 406] on div "Billing & Payment Info Account Overview Contact Information Change Password Add…" at bounding box center [650, 296] width 831 height 343
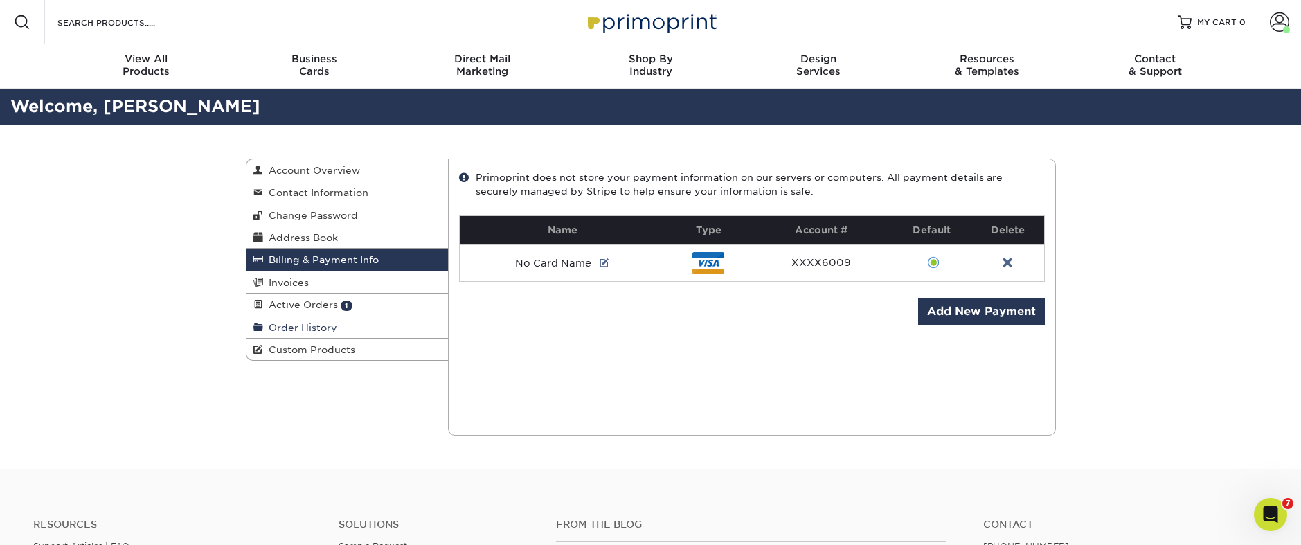
click at [300, 325] on span "Order History" at bounding box center [300, 327] width 74 height 11
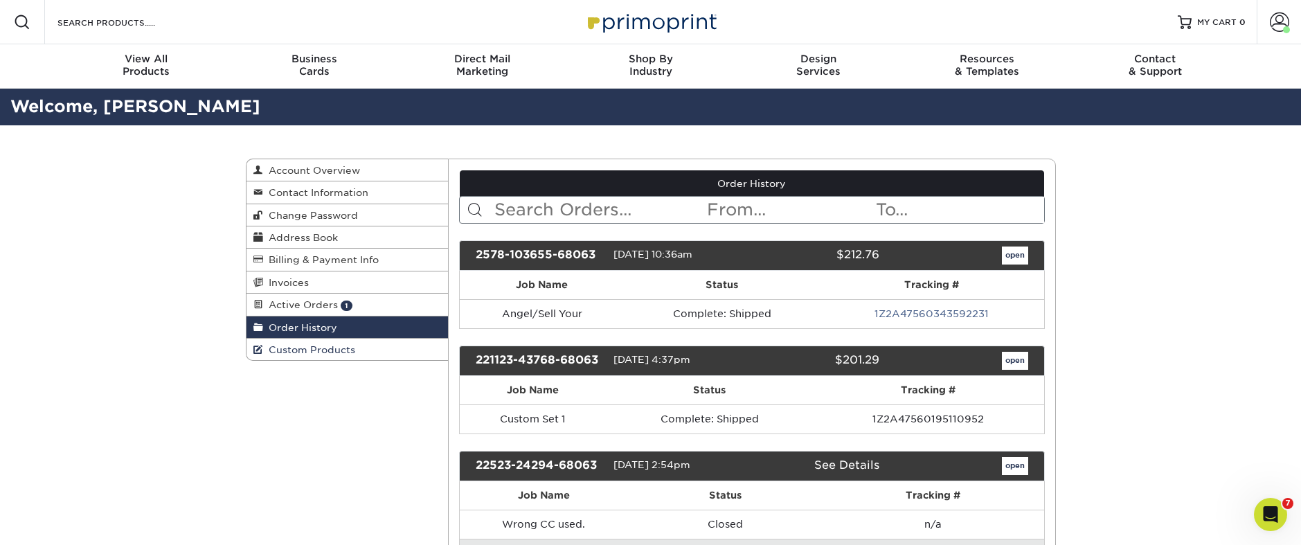
click at [308, 349] on span "Custom Products" at bounding box center [309, 349] width 92 height 11
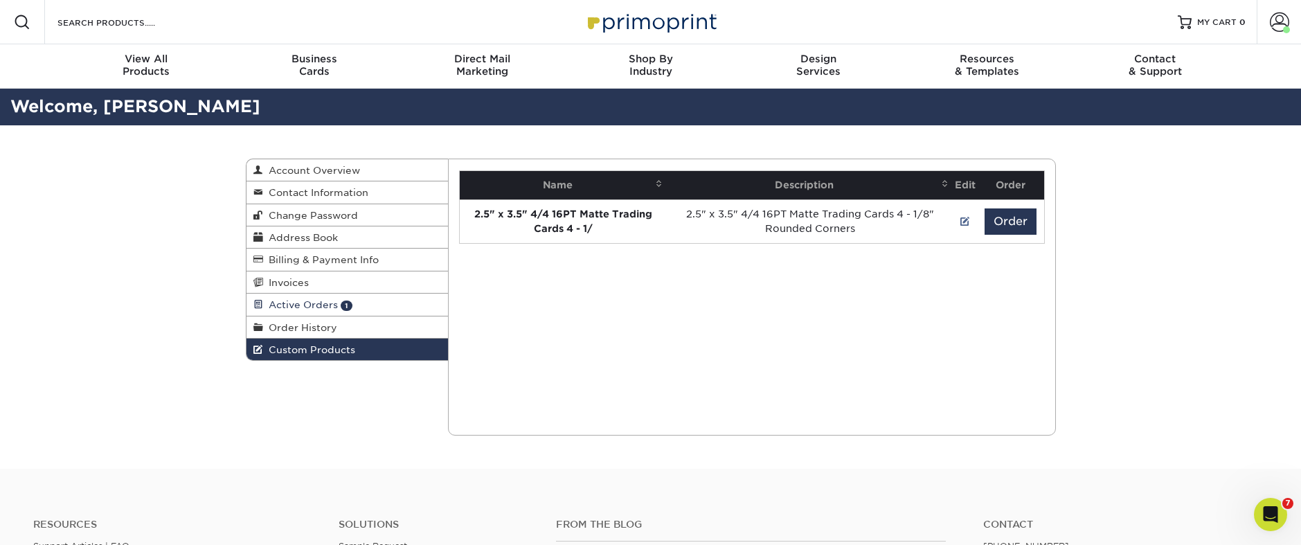
click at [309, 306] on span "Active Orders" at bounding box center [300, 304] width 75 height 11
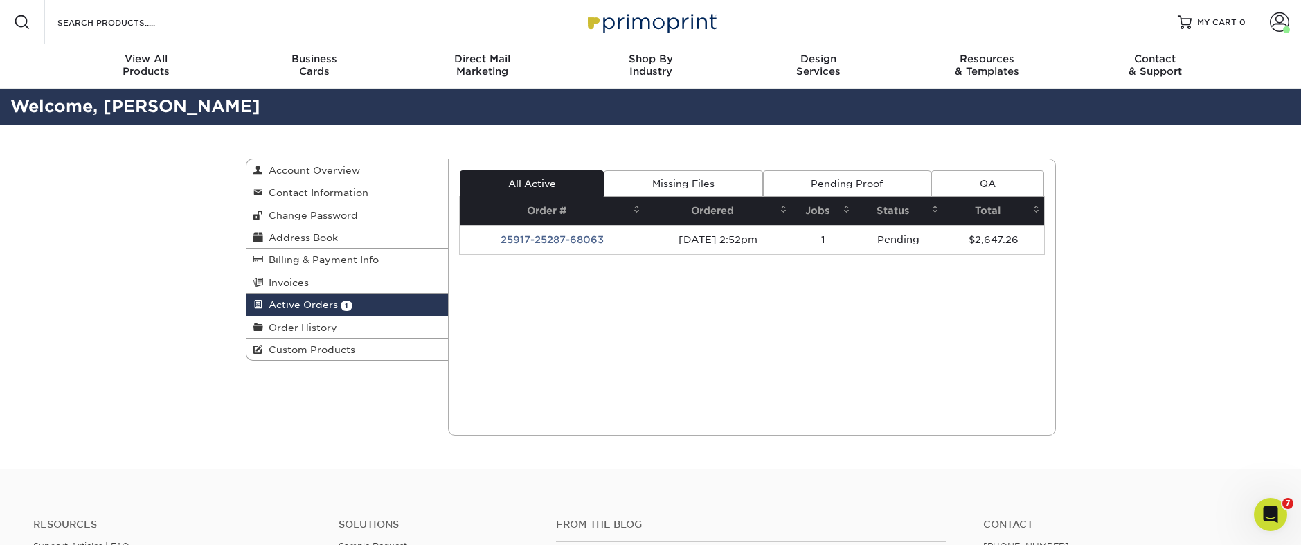
click at [693, 177] on link "Missing Files" at bounding box center [683, 183] width 159 height 26
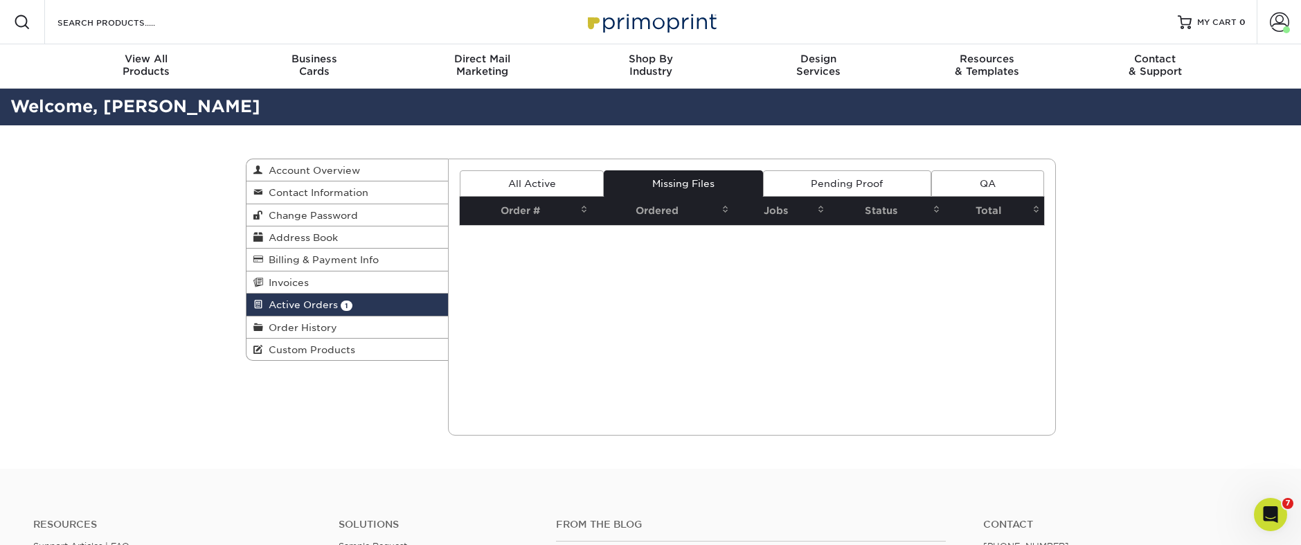
click at [804, 181] on link "Pending Proof" at bounding box center [847, 183] width 168 height 26
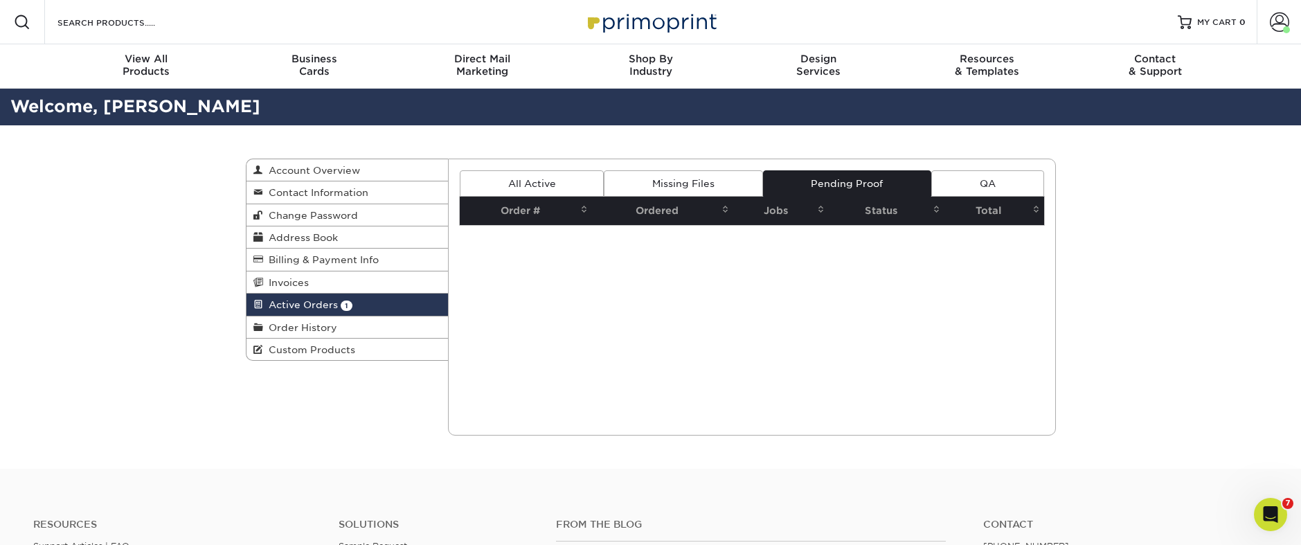
click at [988, 177] on link "QA" at bounding box center [987, 183] width 112 height 26
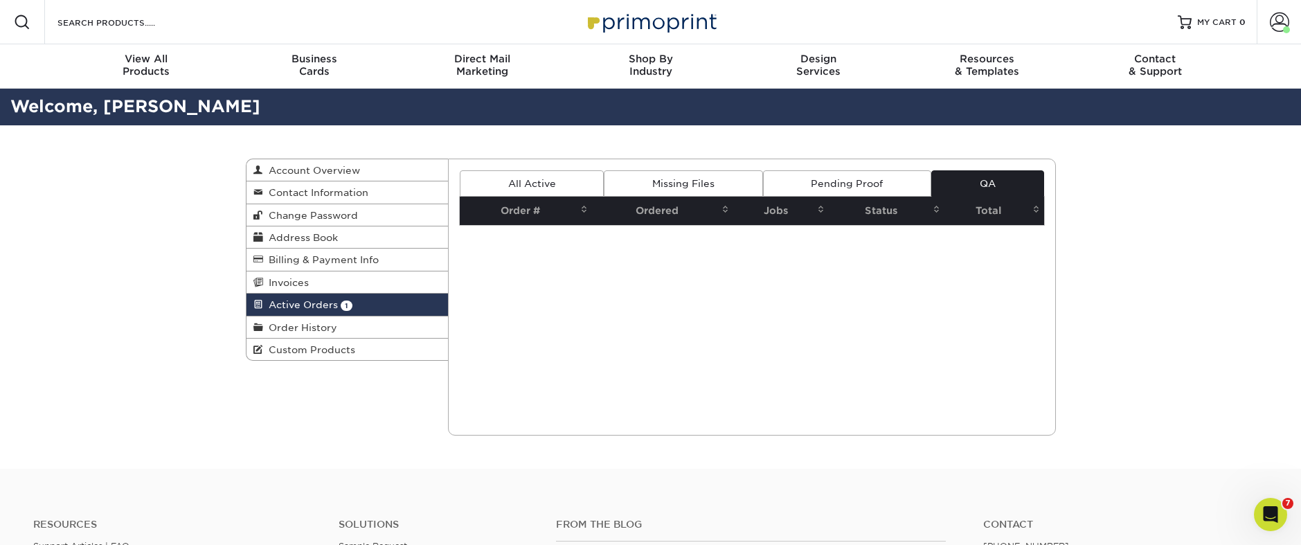
click at [519, 188] on link "All Active" at bounding box center [532, 183] width 144 height 26
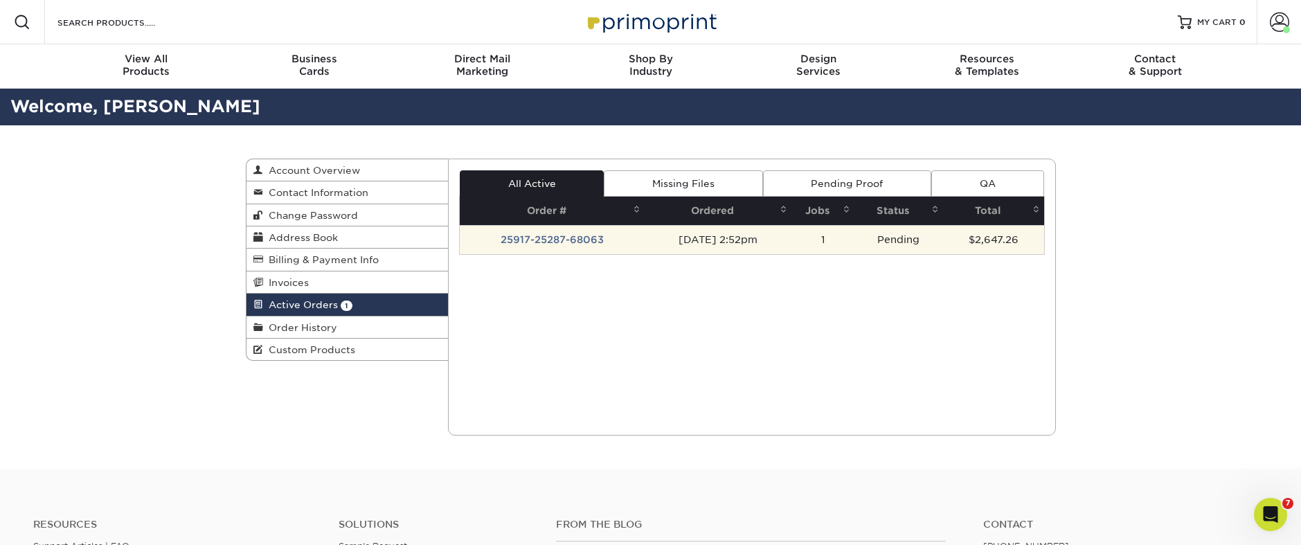
click at [550, 237] on td "25917-25287-68063" at bounding box center [552, 239] width 185 height 29
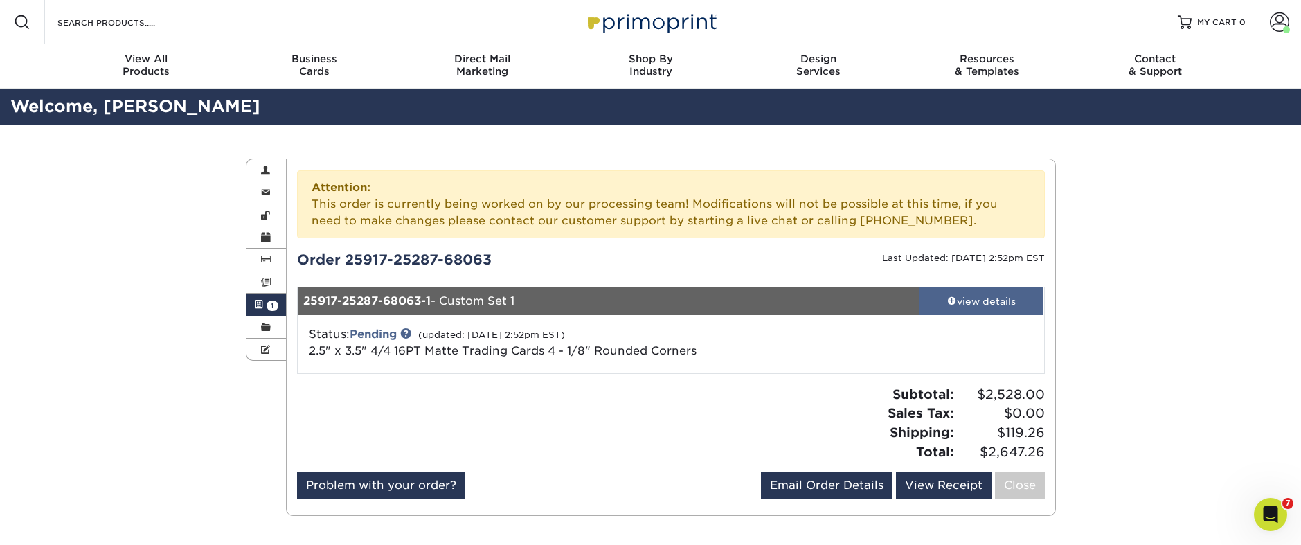
click at [947, 299] on span at bounding box center [952, 301] width 10 height 10
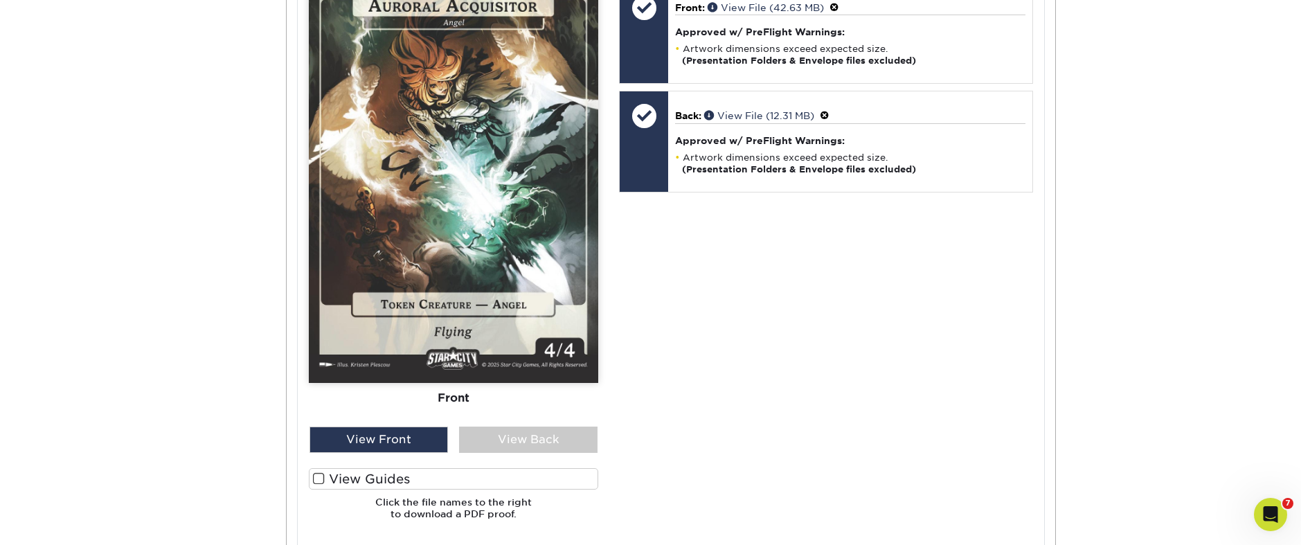
scroll to position [900, 0]
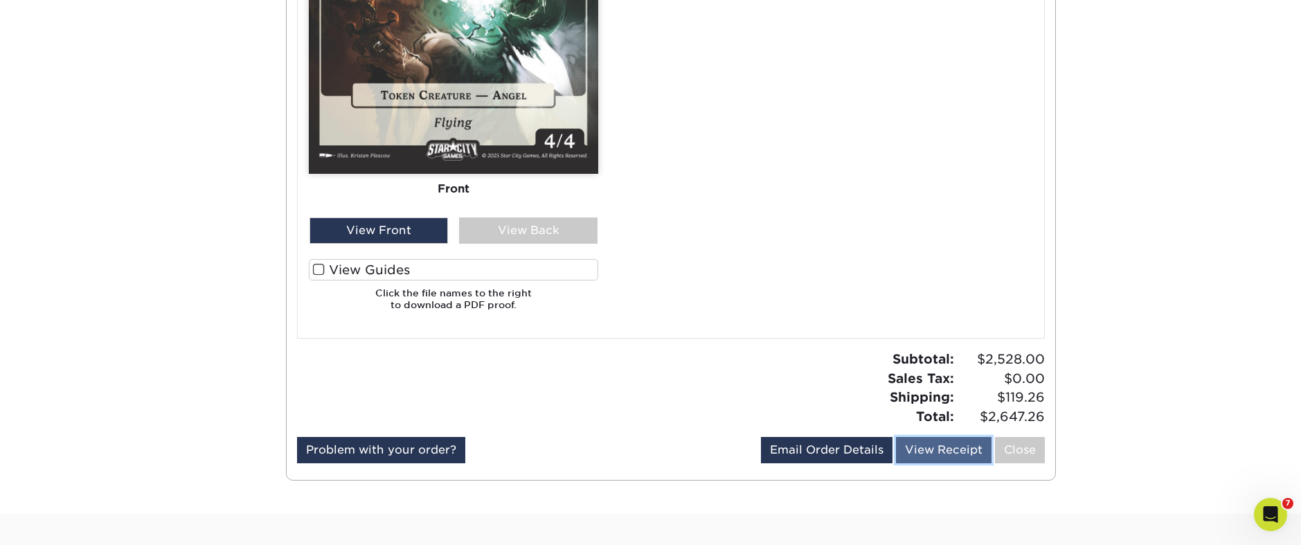
click at [950, 450] on link "View Receipt" at bounding box center [944, 450] width 96 height 26
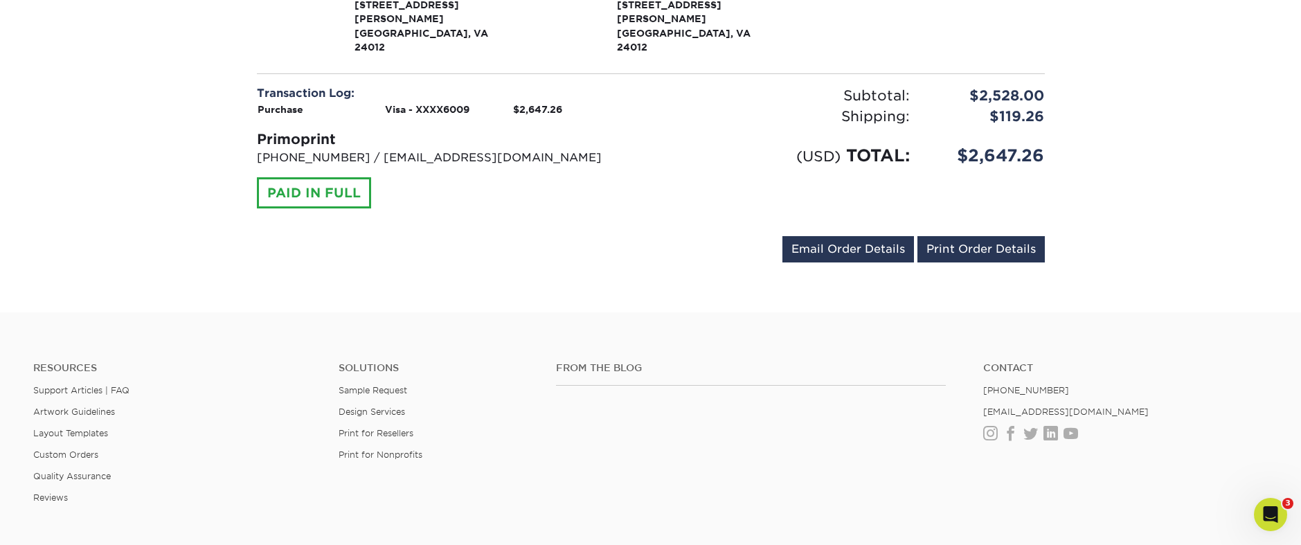
scroll to position [208, 0]
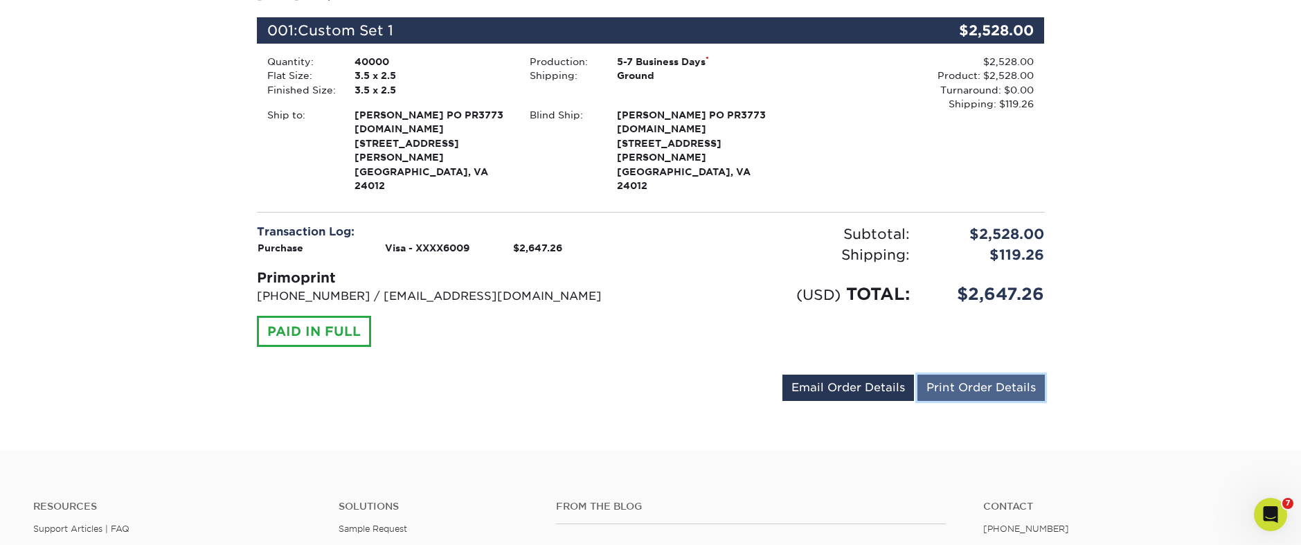
click at [996, 374] on link "Print Order Details" at bounding box center [980, 387] width 127 height 26
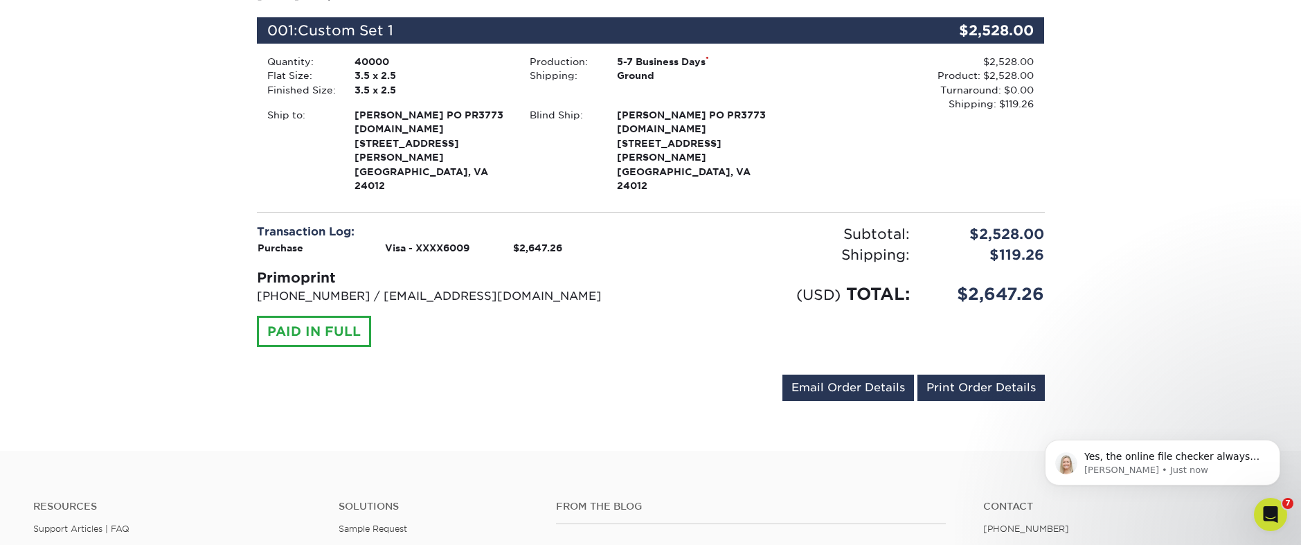
scroll to position [0, 0]
click at [1058, 469] on img "message notification from Natalie, Just now. Yes, the online file checker alway…" at bounding box center [1066, 463] width 22 height 22
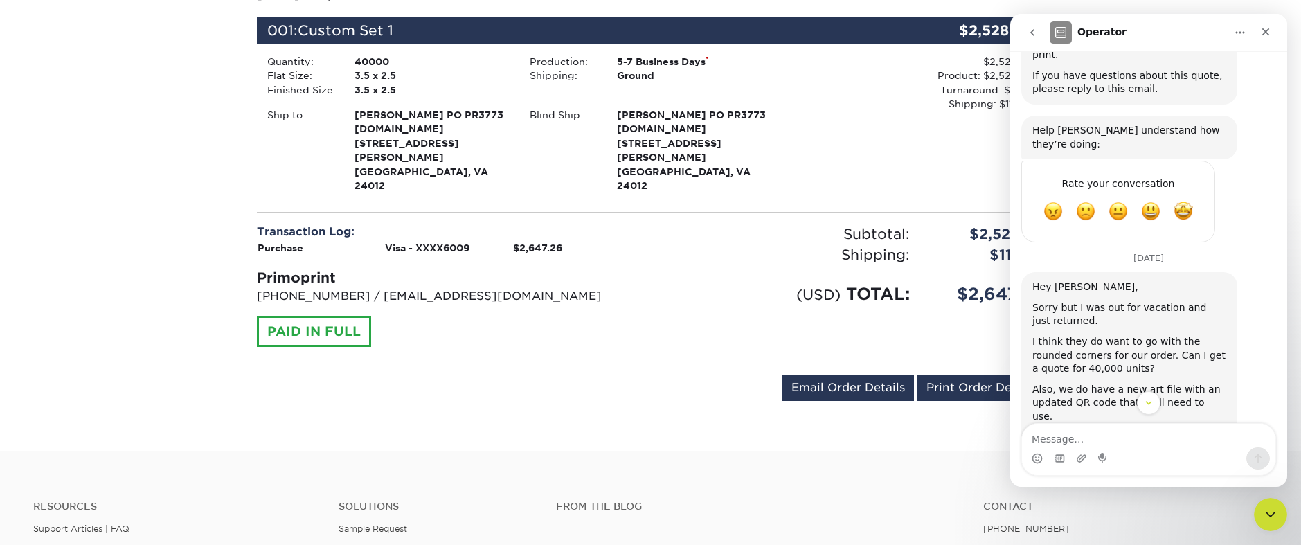
scroll to position [2485, 0]
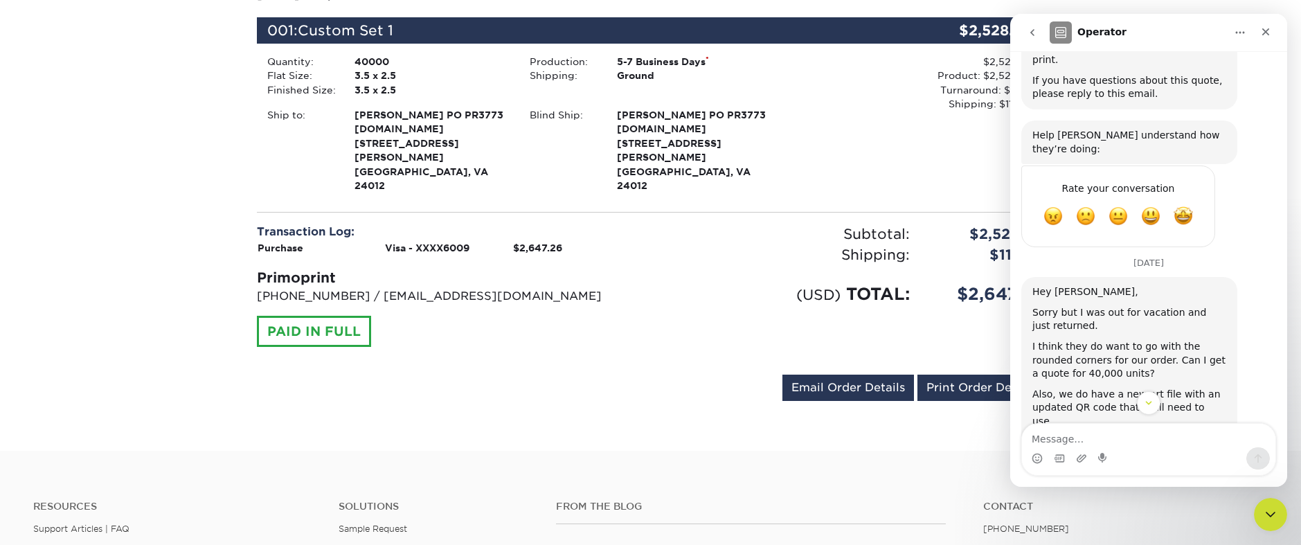
click at [1034, 32] on icon "go back" at bounding box center [1032, 32] width 11 height 11
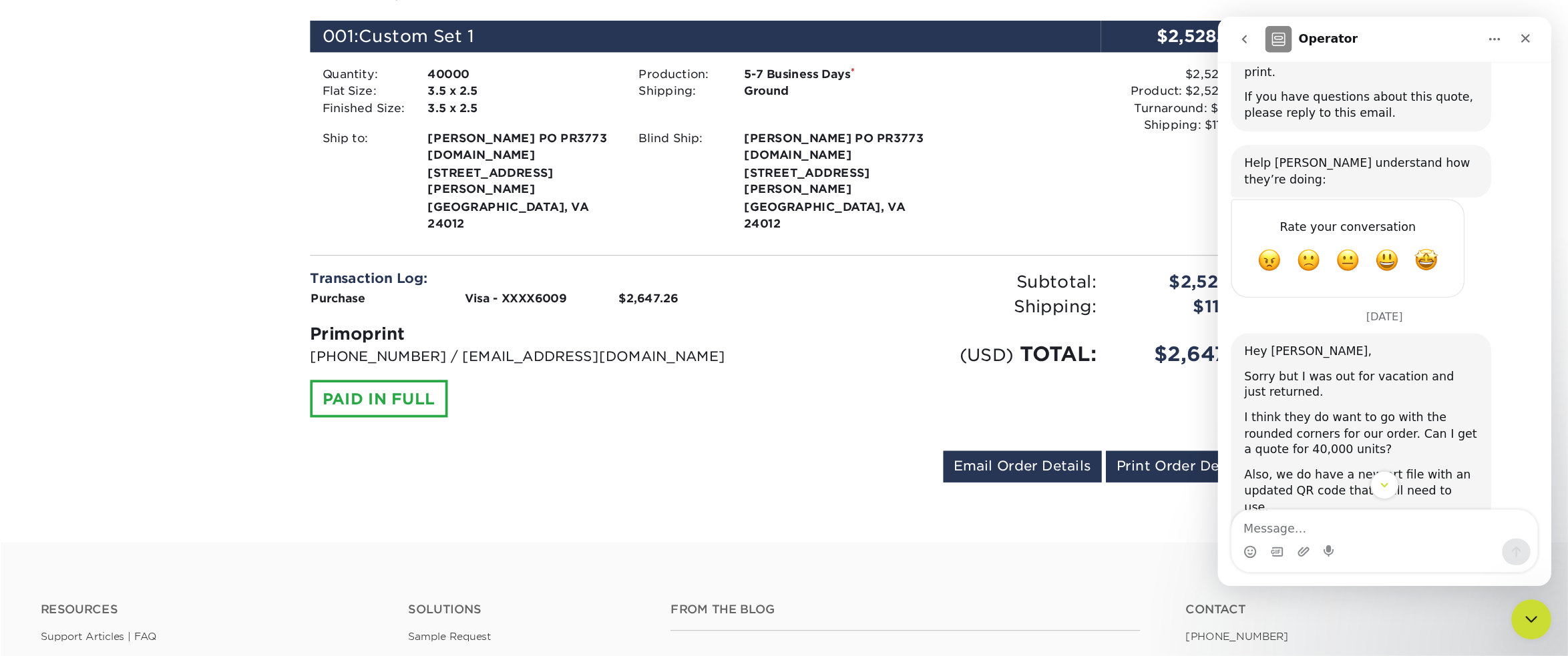
scroll to position [0, 0]
